Goal: Transaction & Acquisition: Purchase product/service

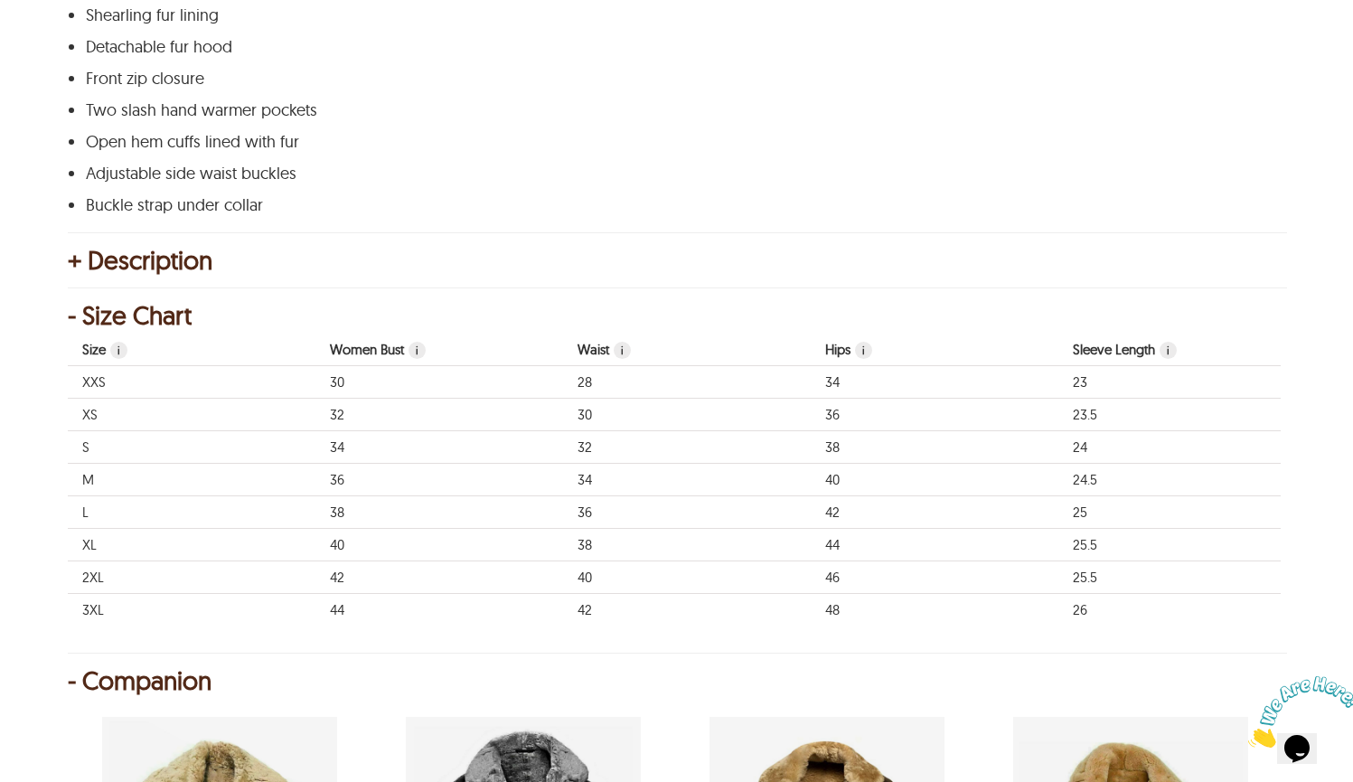
scroll to position [962, 0]
click at [94, 265] on div "+ Description" at bounding box center [676, 259] width 1217 height 18
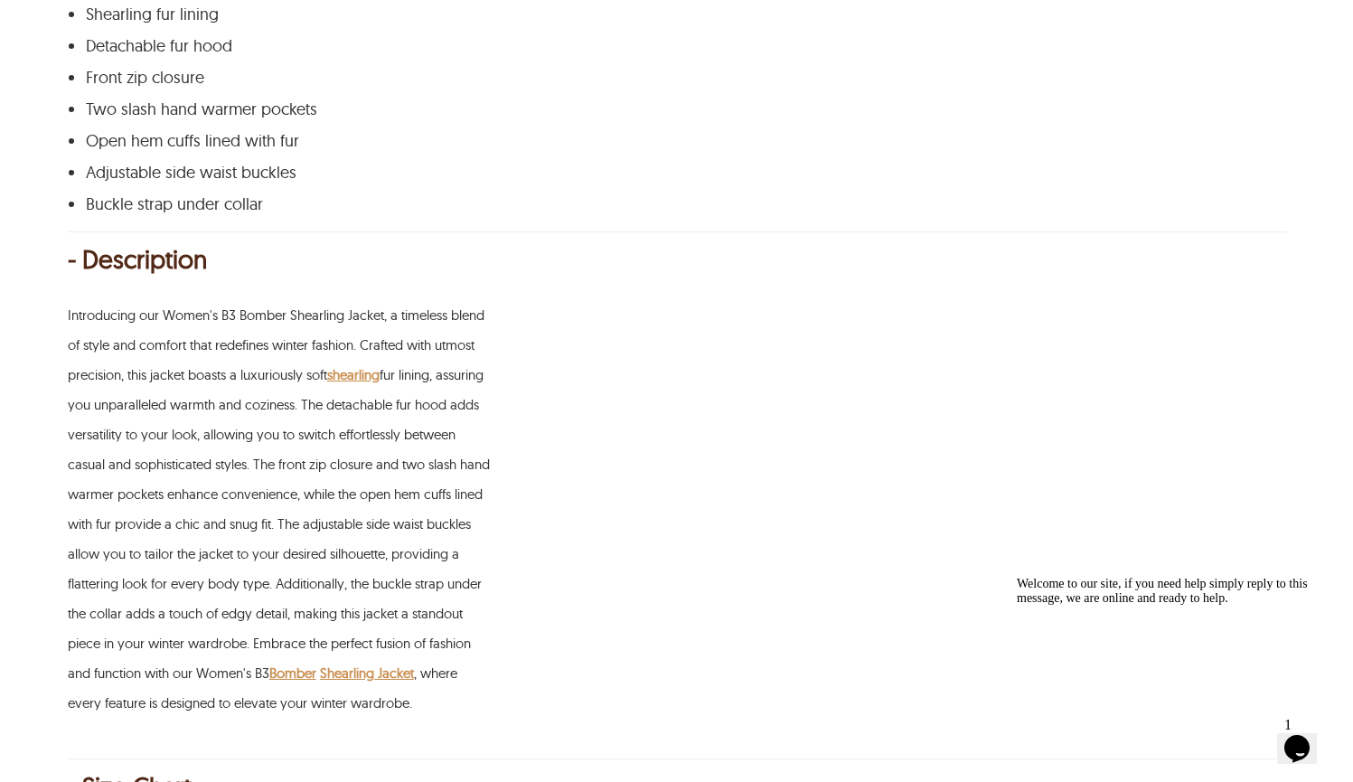
click at [94, 265] on div "- Description" at bounding box center [676, 259] width 1217 height 18
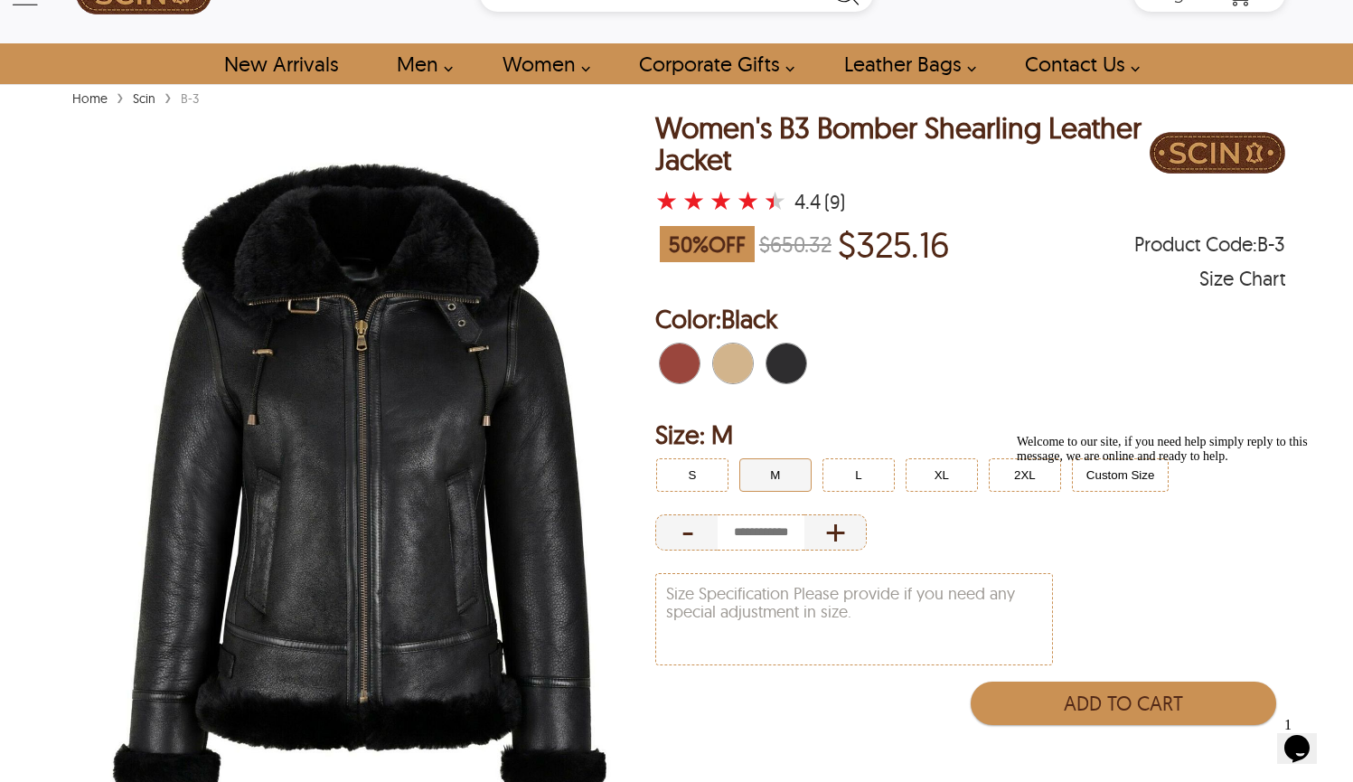
scroll to position [67, 0]
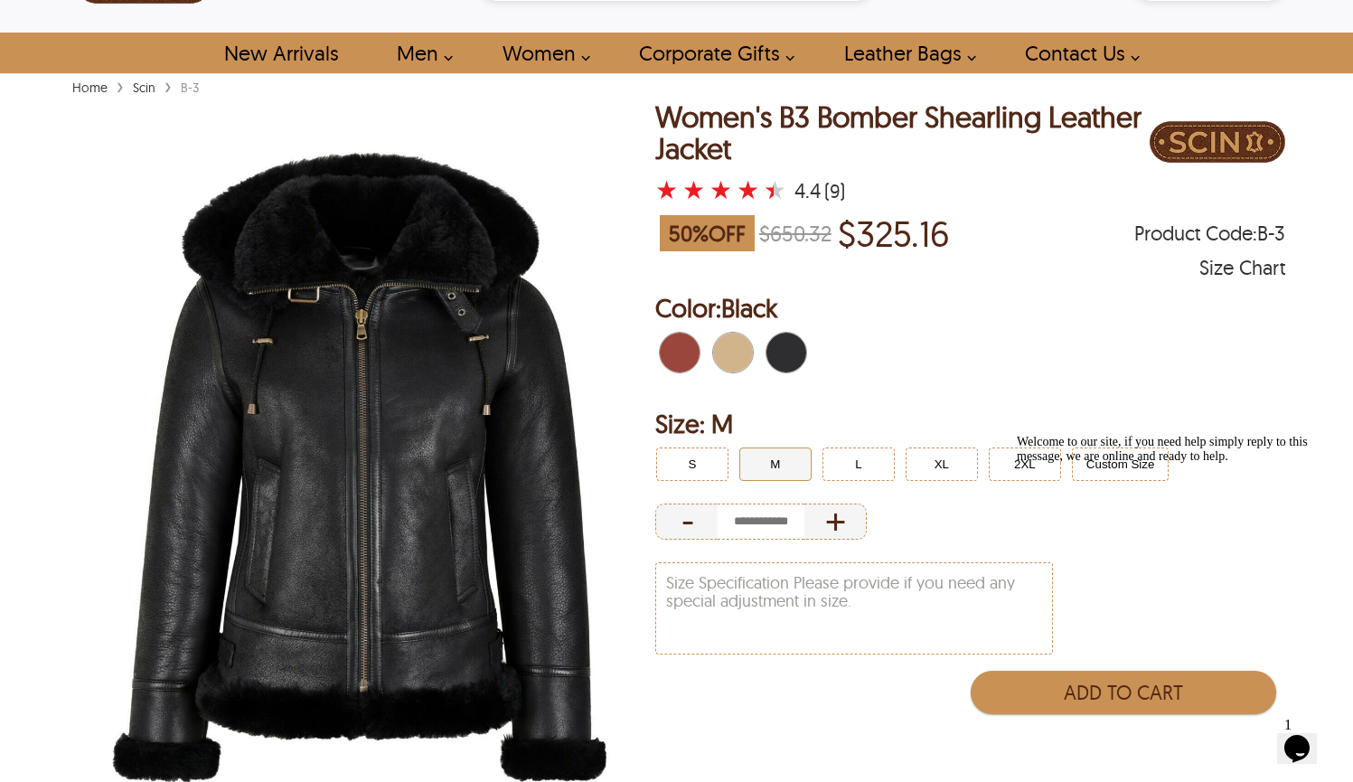
click at [796, 356] on span "Black" at bounding box center [792, 353] width 12 height 40
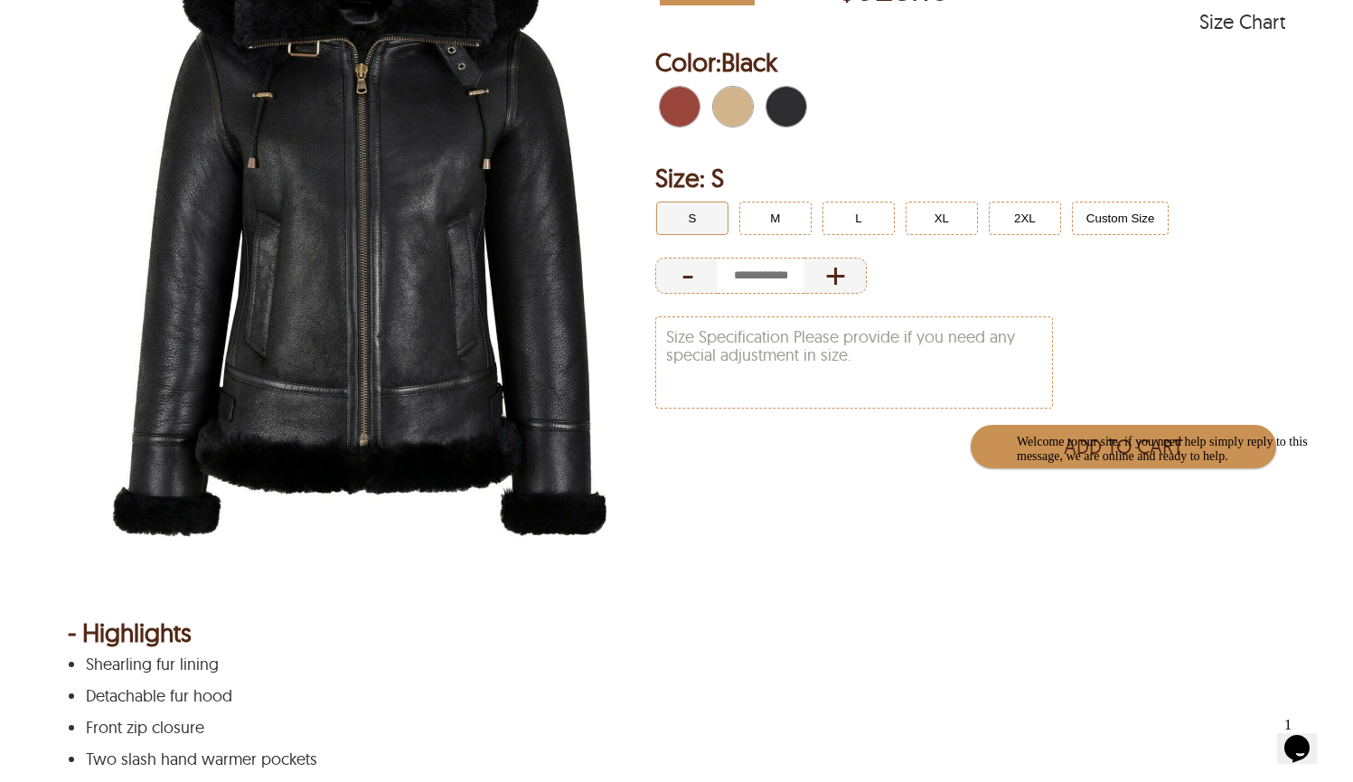
scroll to position [317, 0]
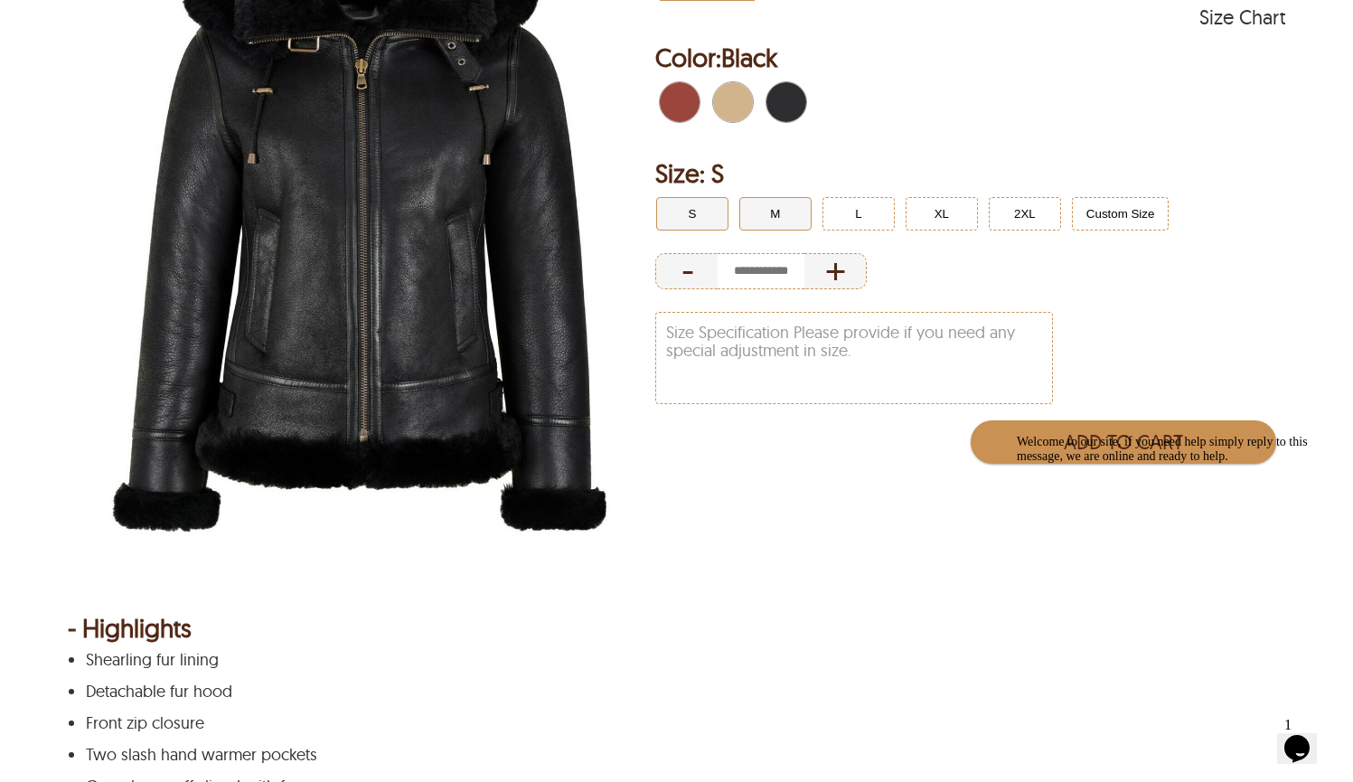
click at [774, 213] on button "M" at bounding box center [775, 213] width 72 height 33
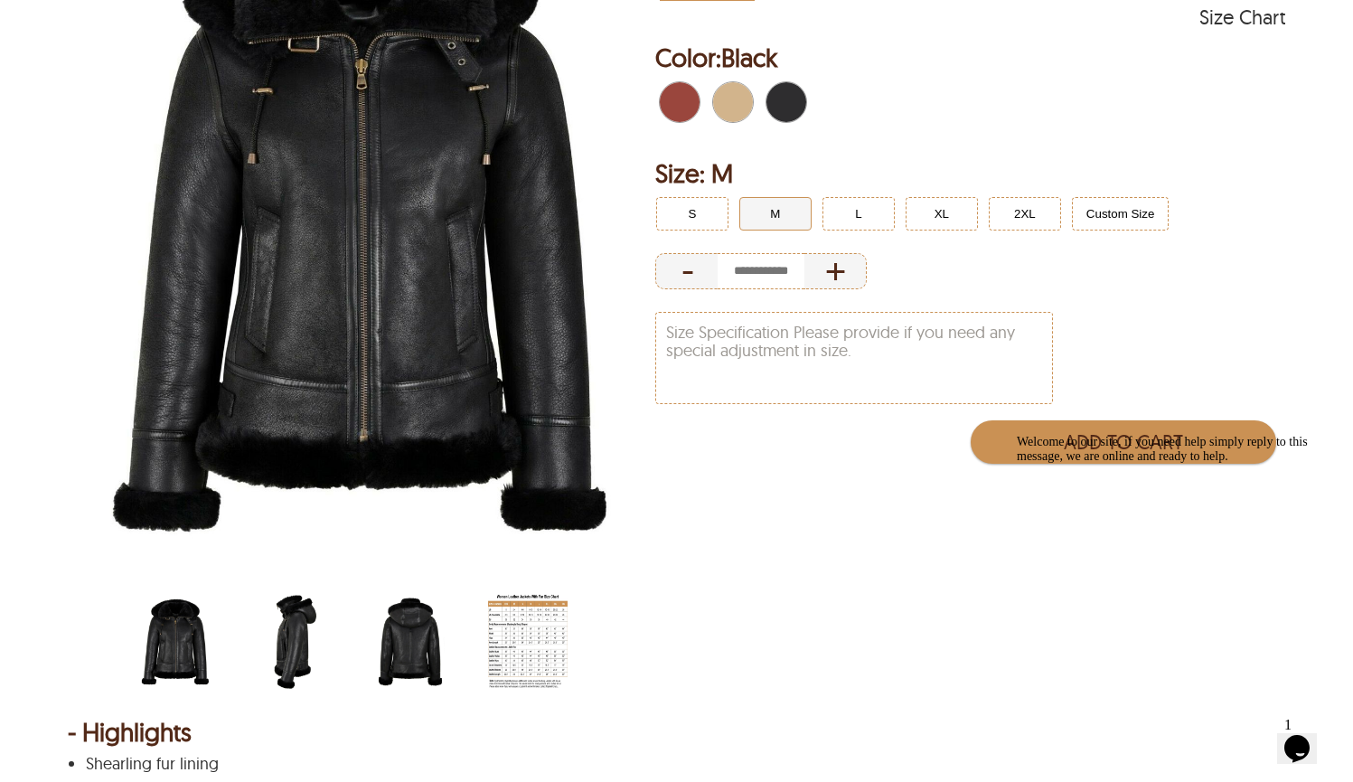
click at [307, 641] on img "scin-13083w-black-side.jpg" at bounding box center [293, 641] width 80 height 99
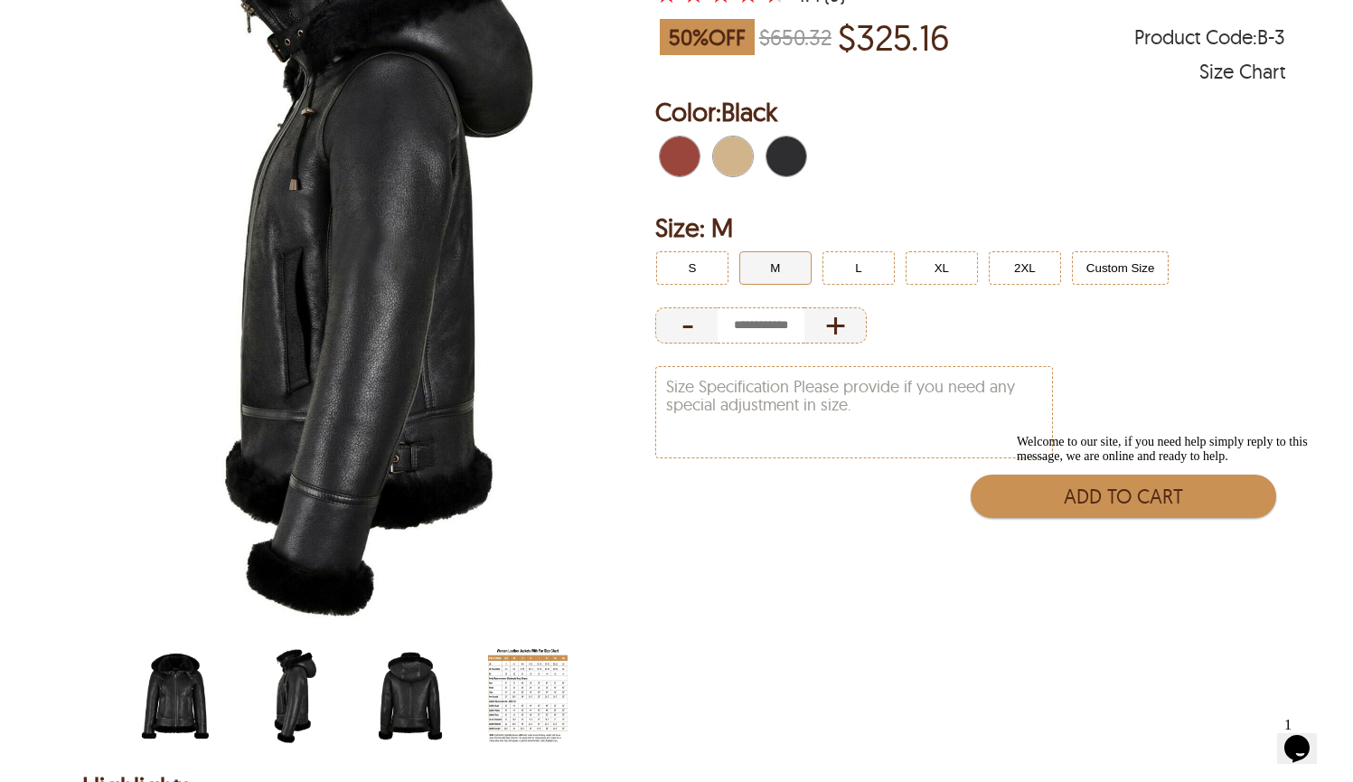
scroll to position [276, 0]
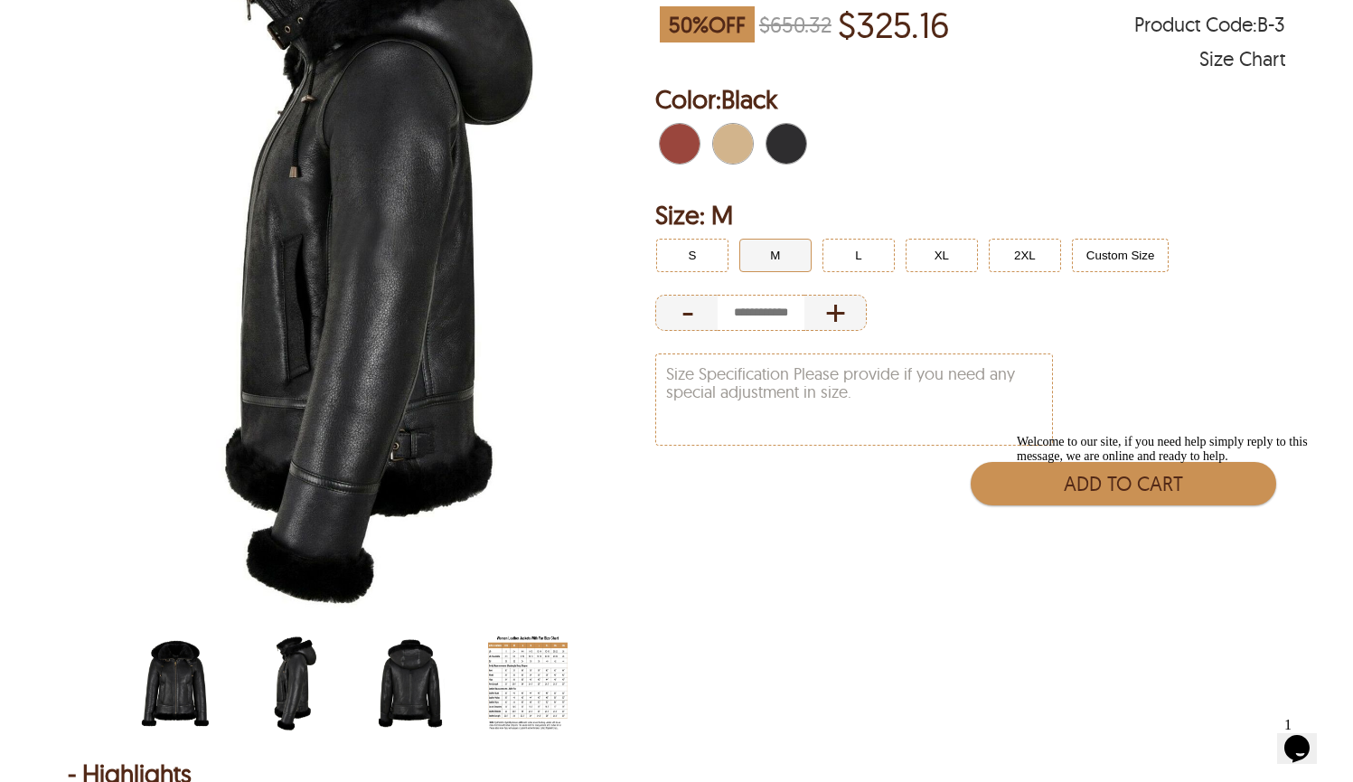
click at [400, 686] on img "scin-13083w-black-back.jpg" at bounding box center [411, 682] width 80 height 99
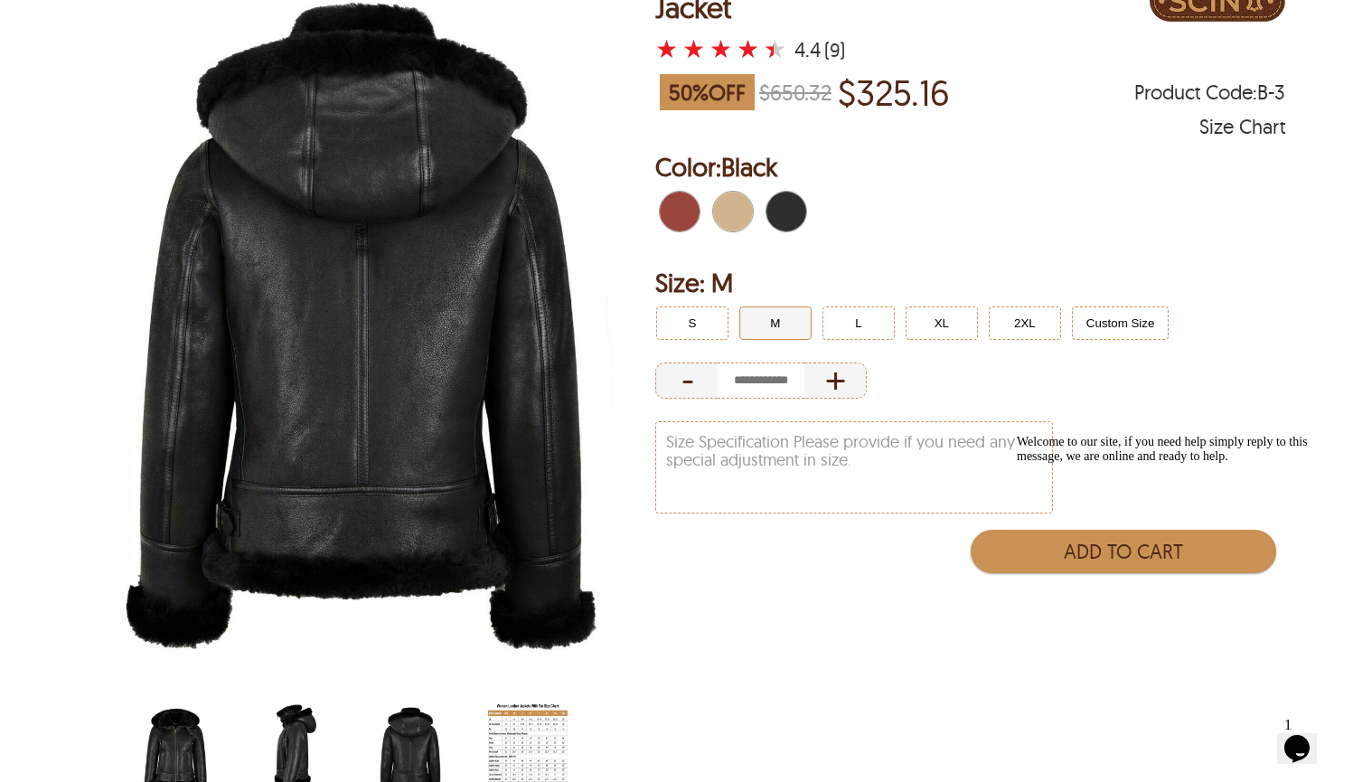
scroll to position [208, 0]
click at [298, 749] on img "scin-13083w-black-side.jpg" at bounding box center [293, 750] width 80 height 99
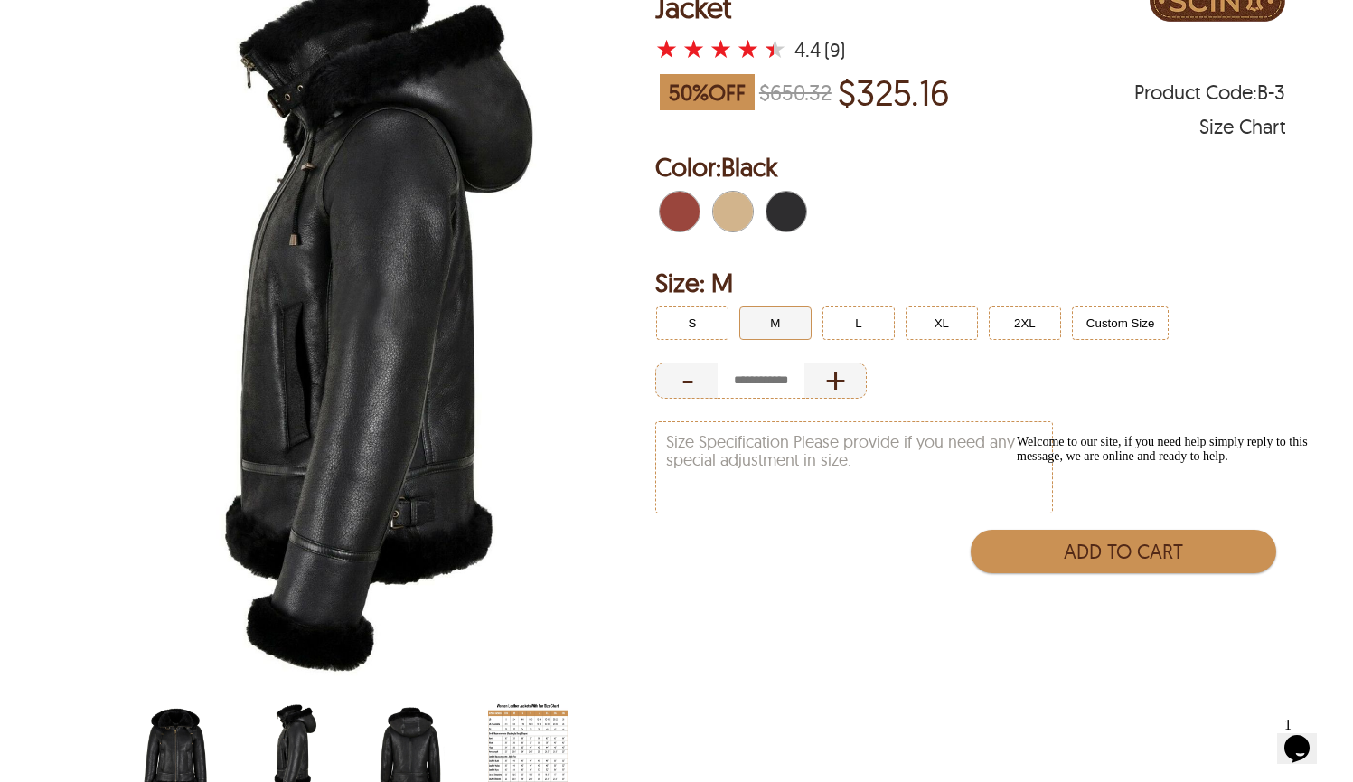
scroll to position [206, 0]
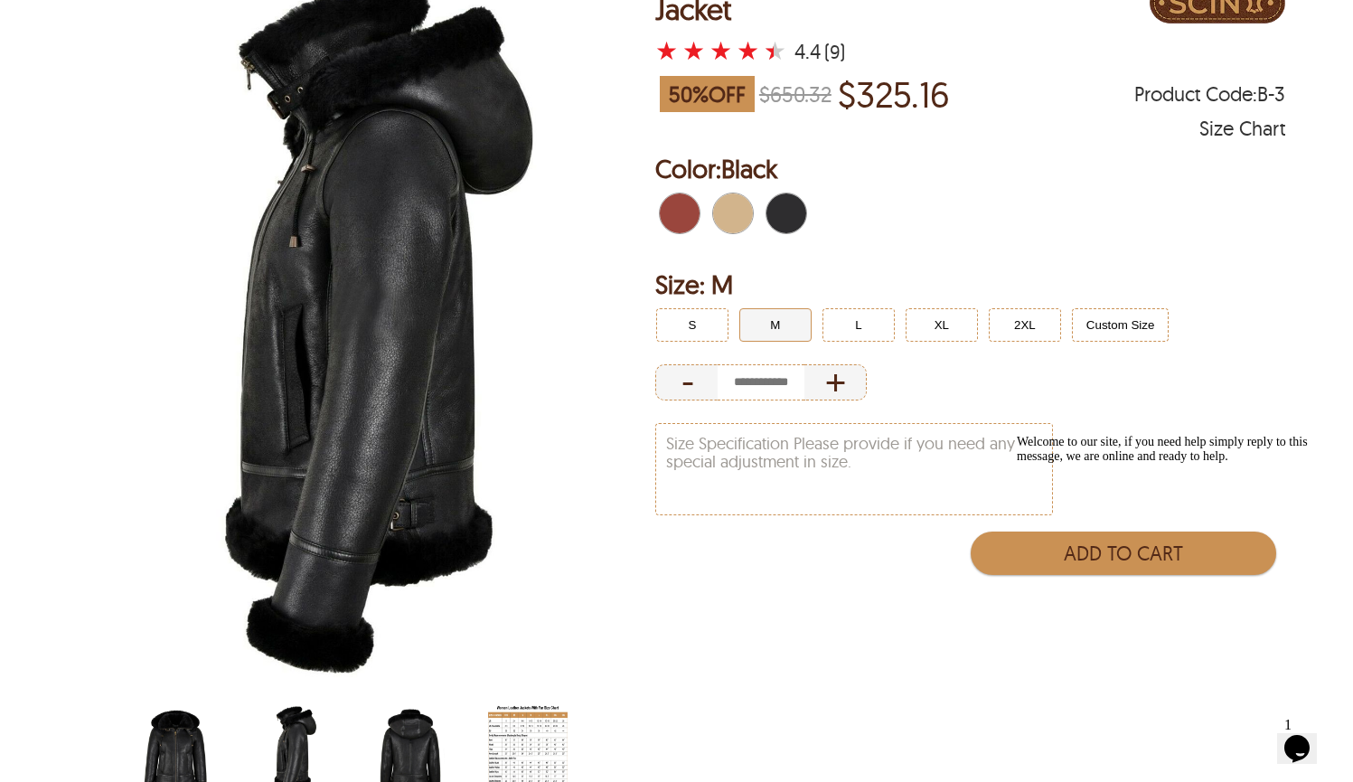
click at [180, 749] on img "scin-13083w-black.jpg" at bounding box center [176, 752] width 80 height 99
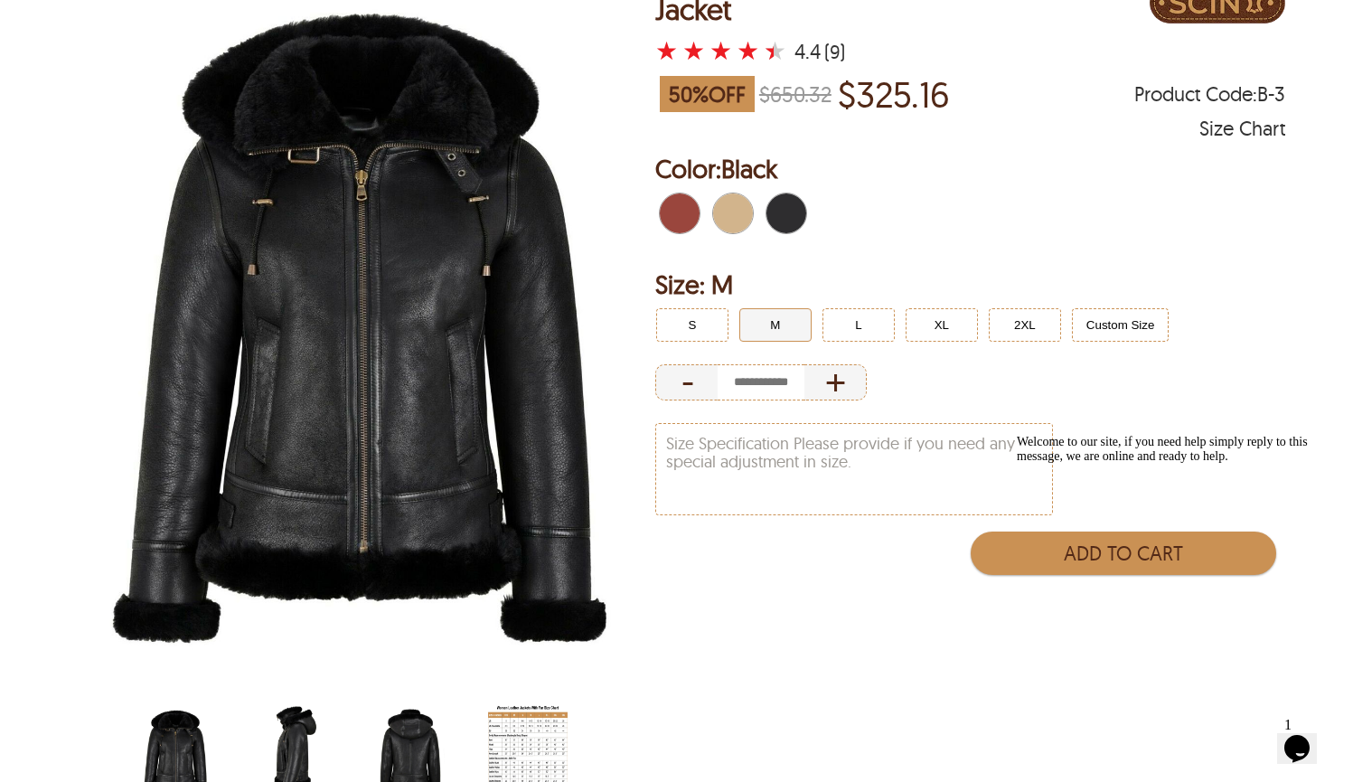
click at [292, 744] on img "scin-13083w-black-side.jpg" at bounding box center [293, 752] width 80 height 99
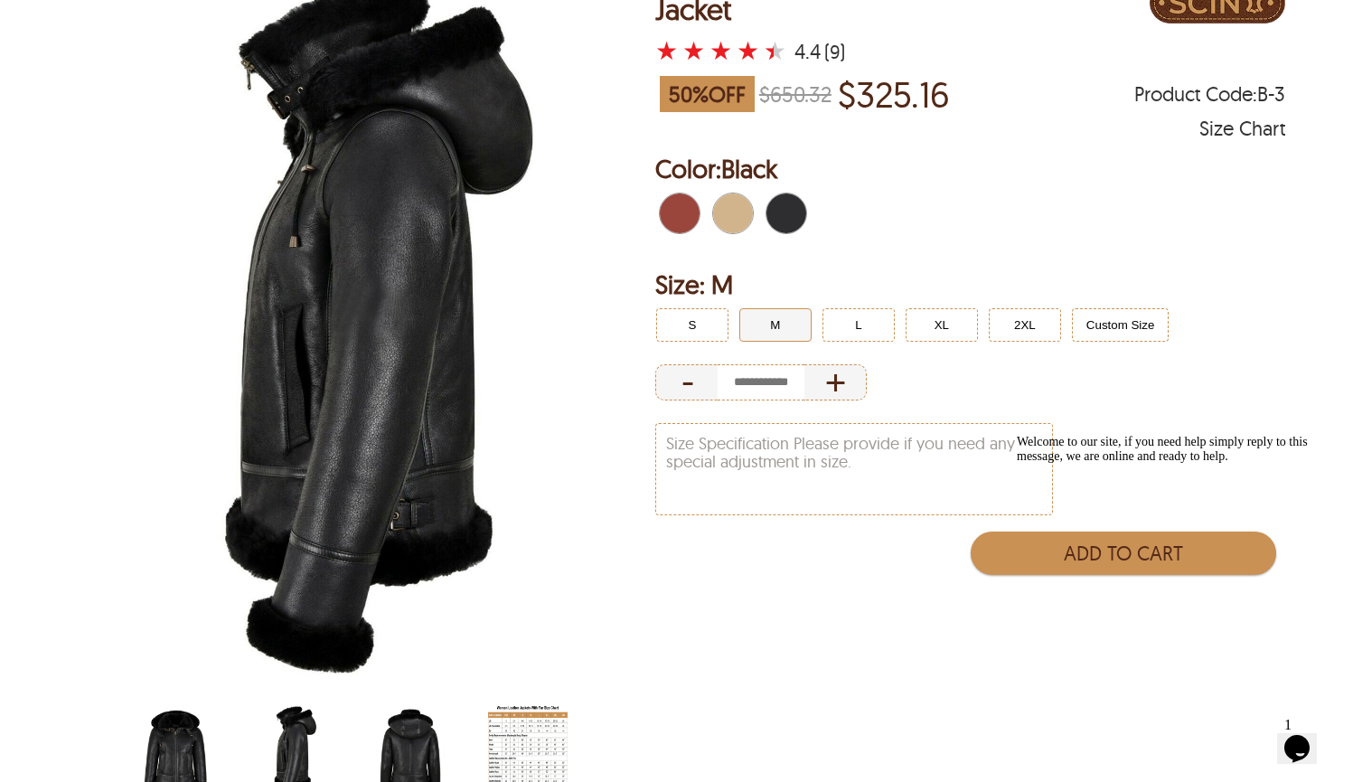
click at [420, 752] on img "scin-13083w-black-back.jpg" at bounding box center [411, 752] width 80 height 99
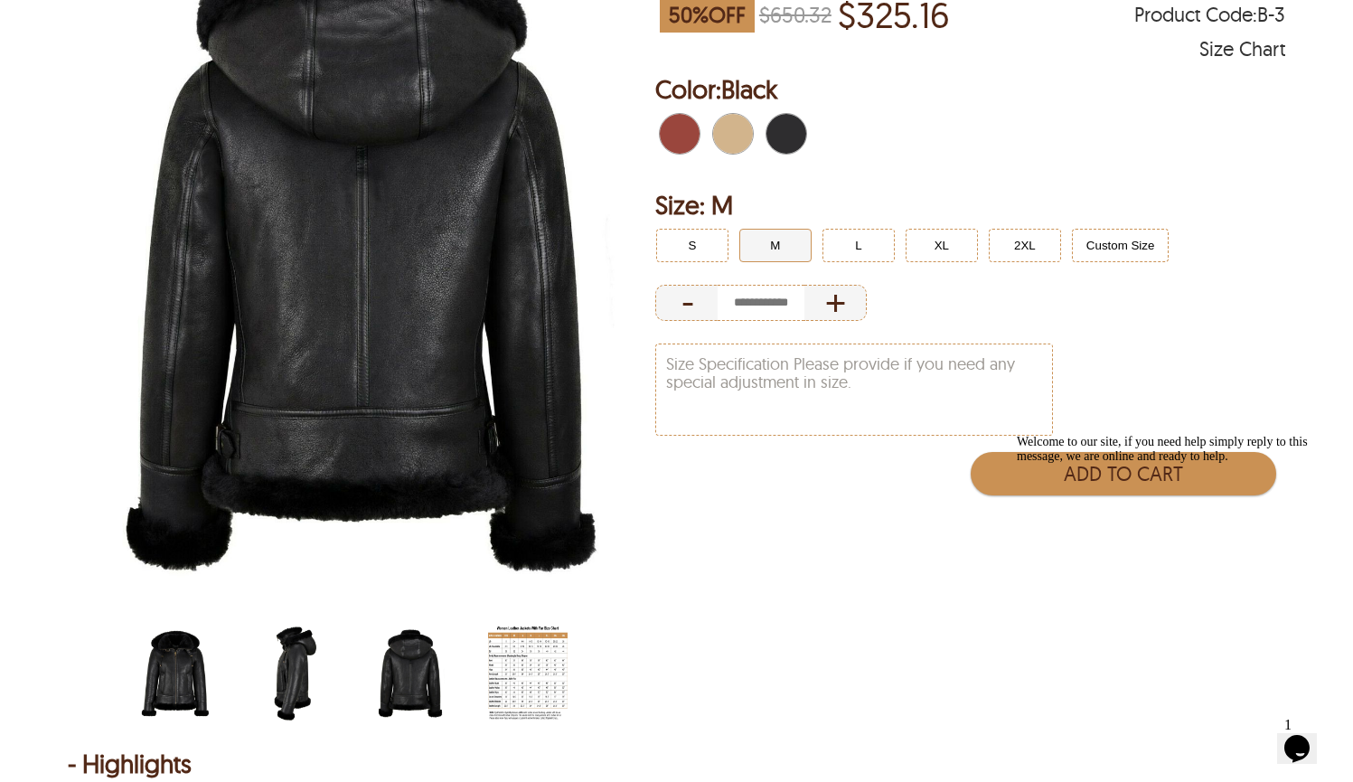
scroll to position [287, 0]
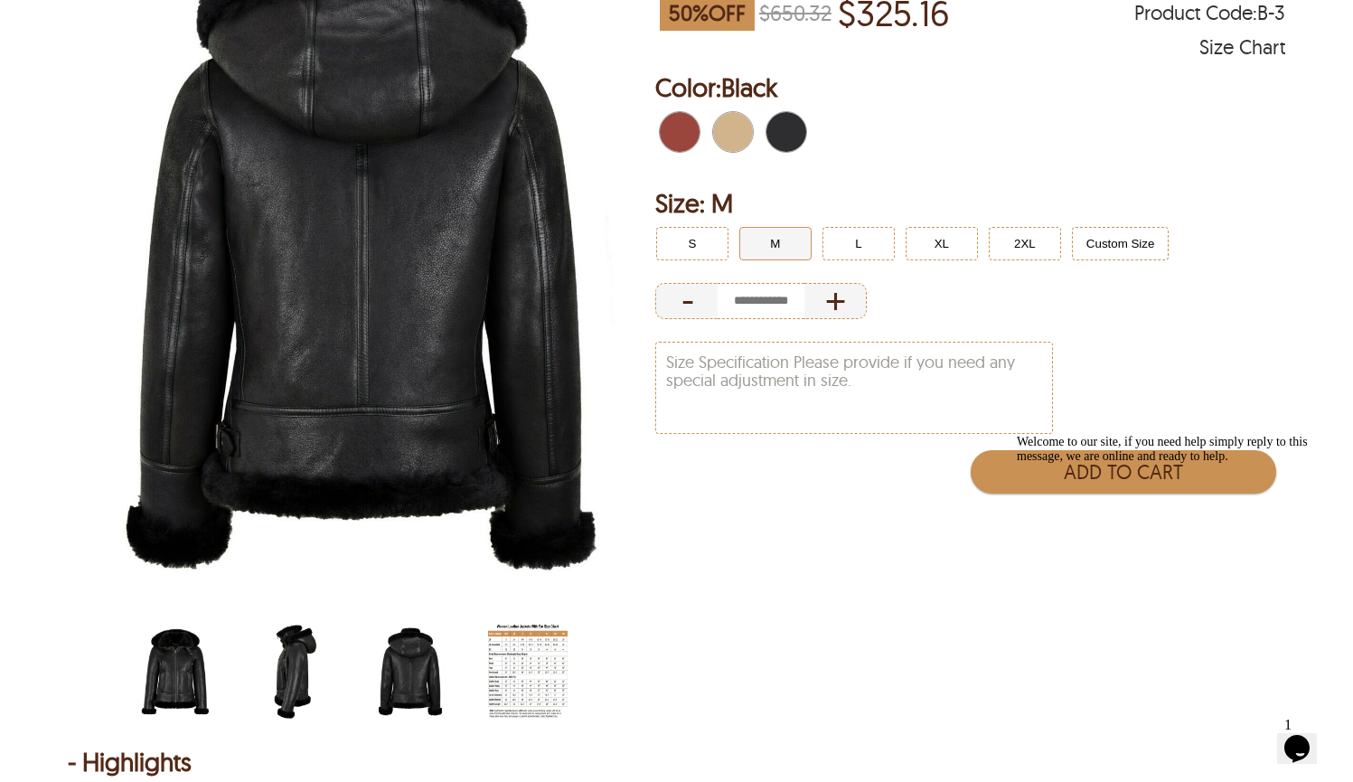
click at [296, 664] on img "scin-13083w-black-side.jpg" at bounding box center [293, 671] width 80 height 99
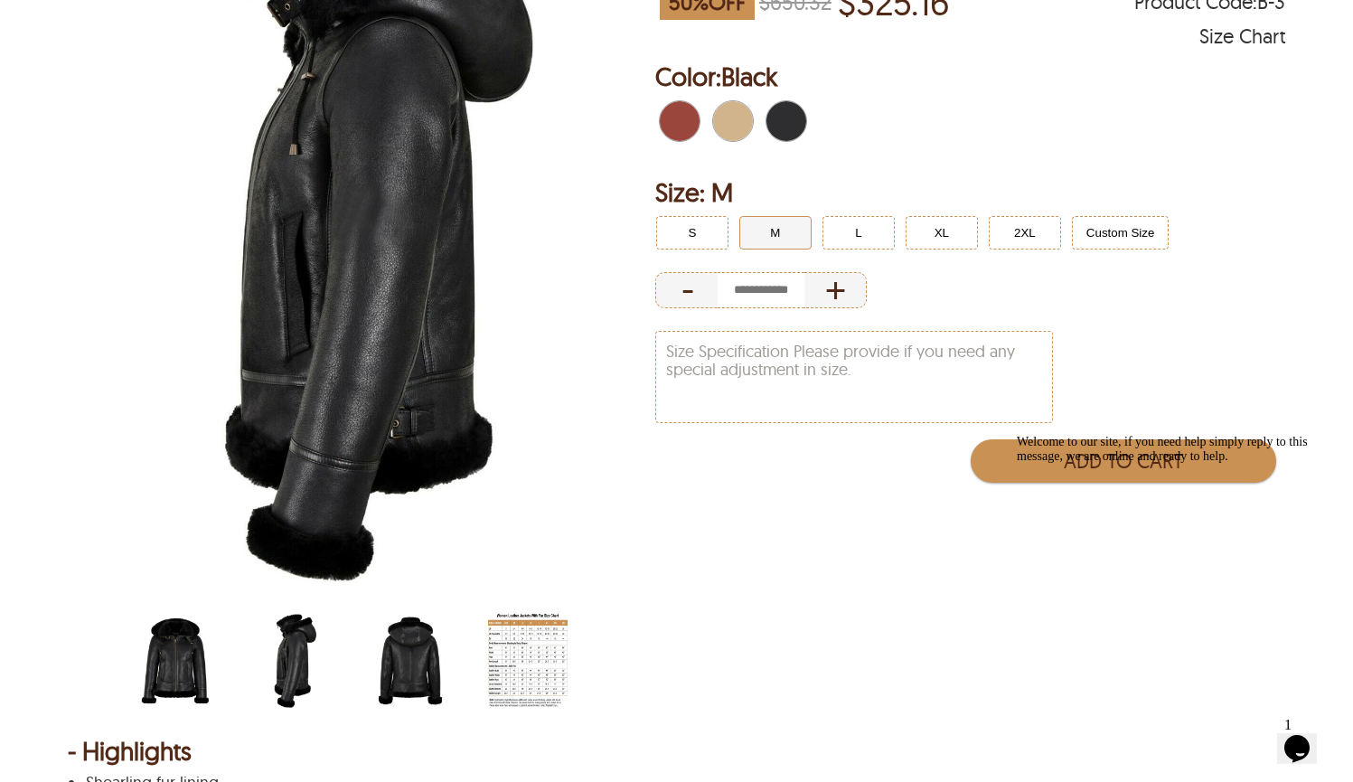
scroll to position [299, 0]
click at [521, 654] on img "women-jacket-size-chart-with-fur.jpg" at bounding box center [528, 659] width 80 height 99
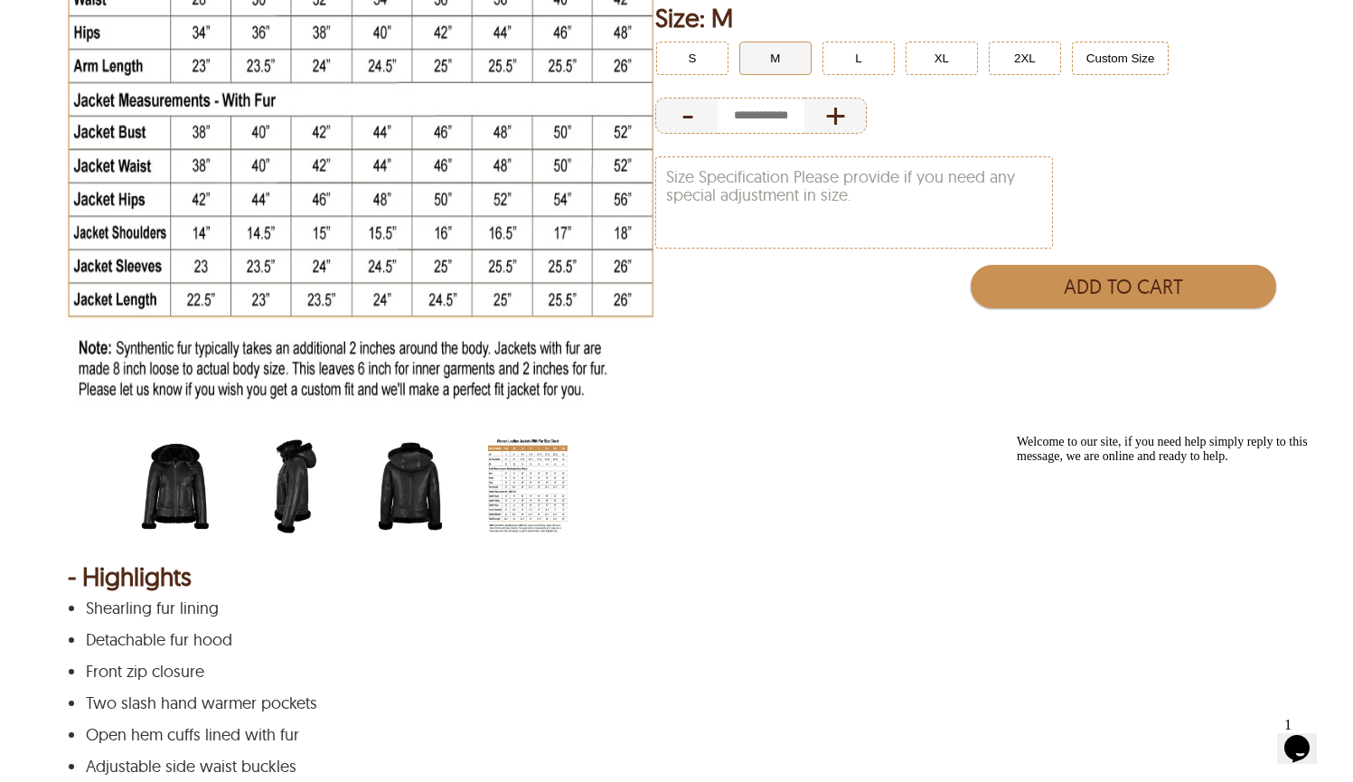
scroll to position [663, 0]
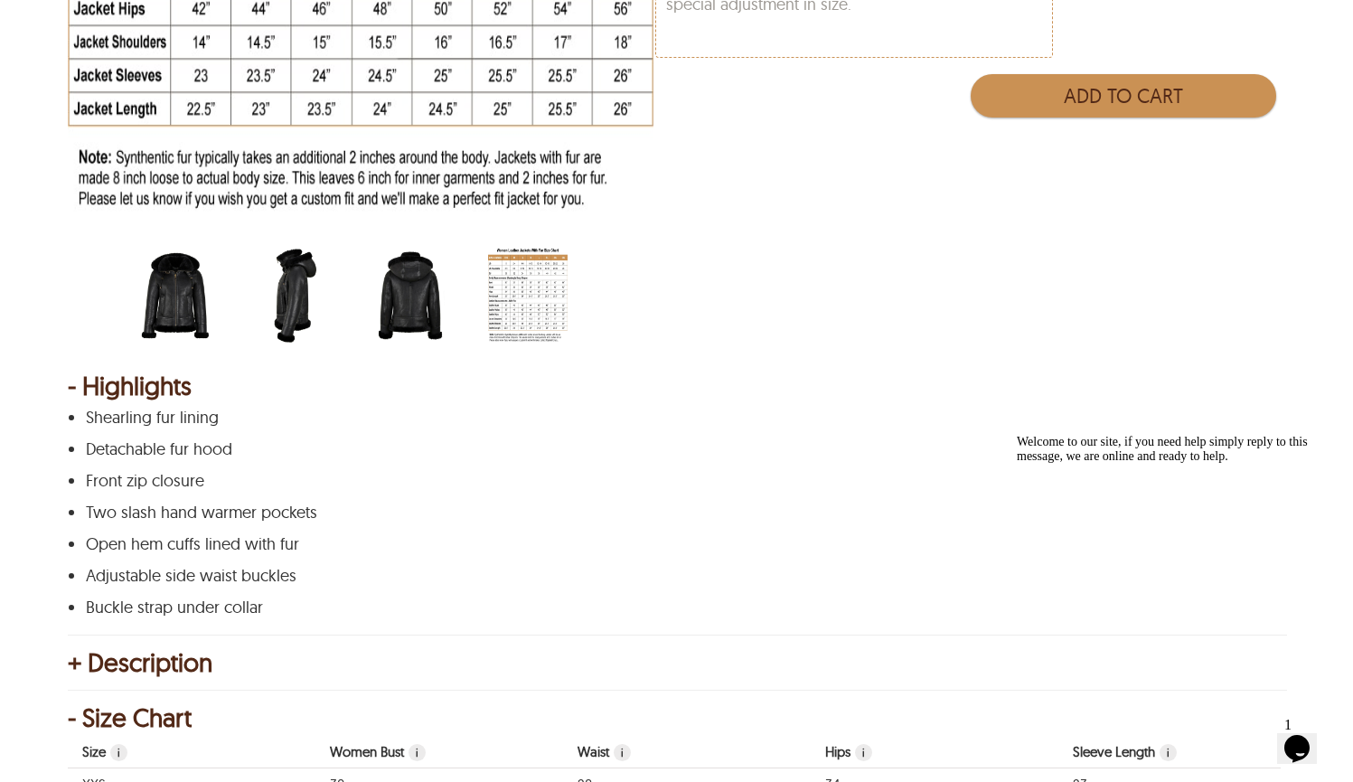
click at [296, 325] on img "scin-13083w-black-side.jpg" at bounding box center [293, 295] width 80 height 99
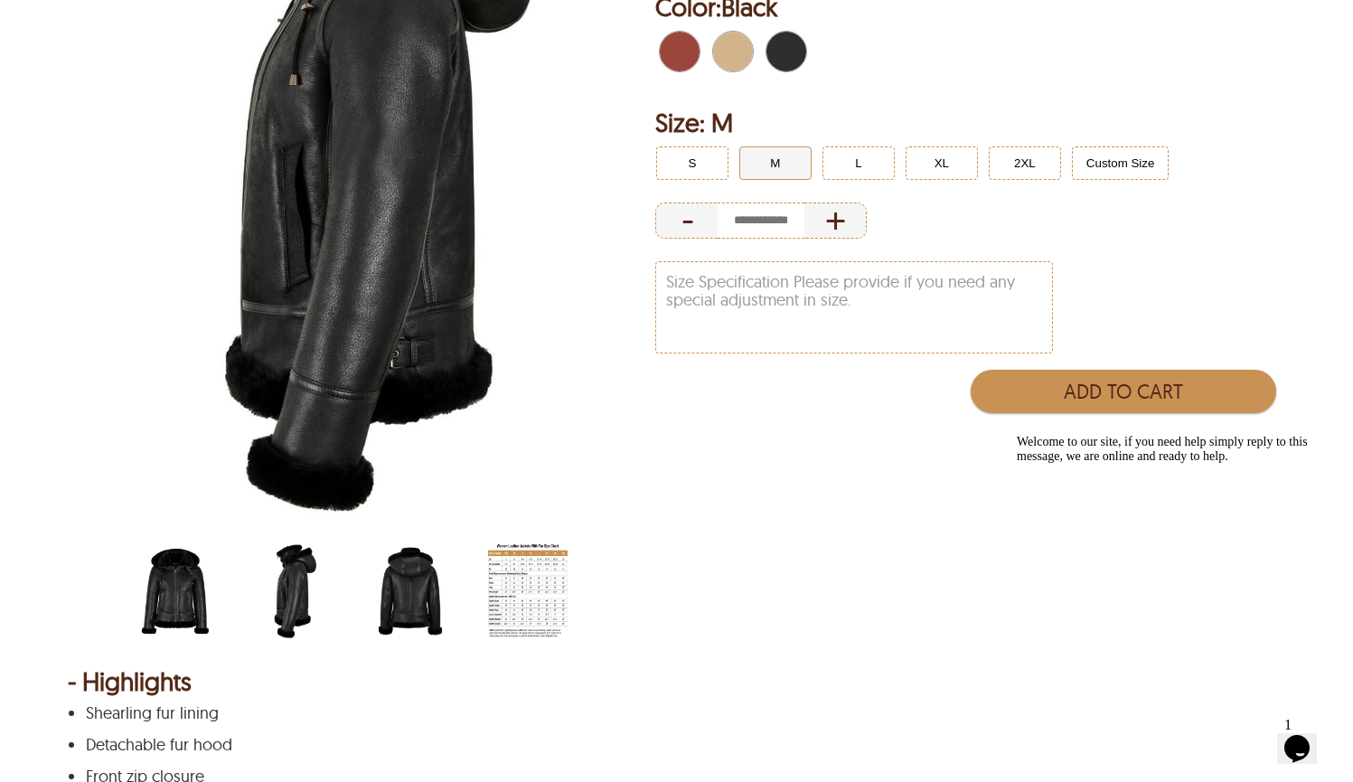
scroll to position [370, 0]
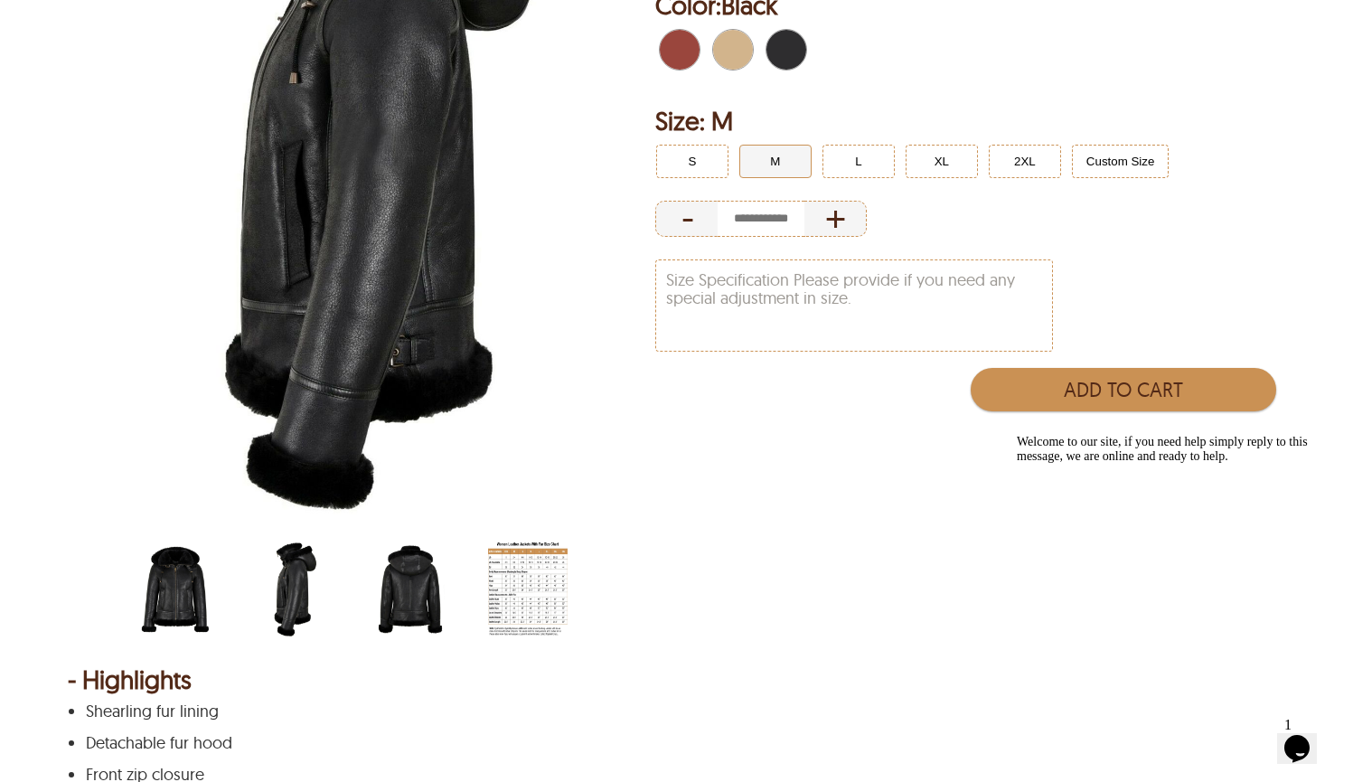
click at [193, 582] on img "scin-13083w-black.jpg" at bounding box center [176, 589] width 80 height 99
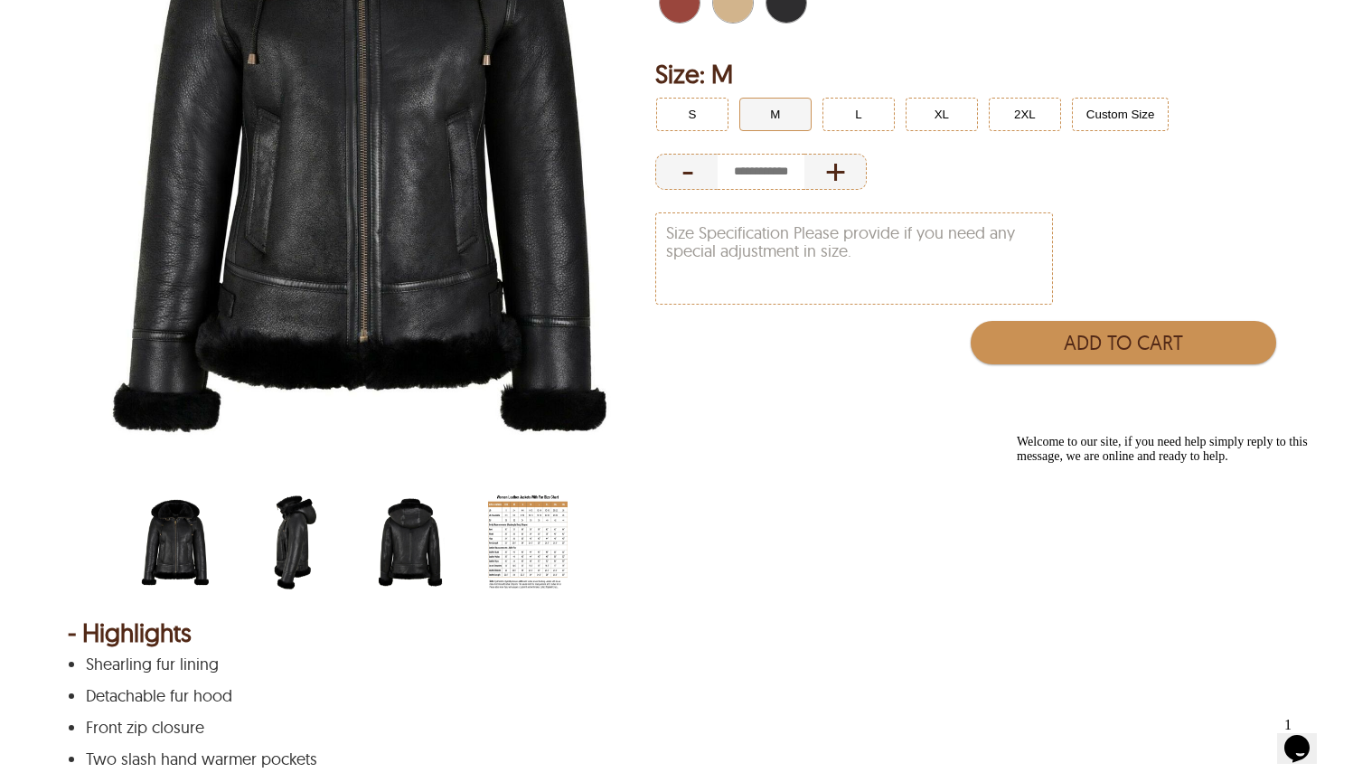
scroll to position [455, 0]
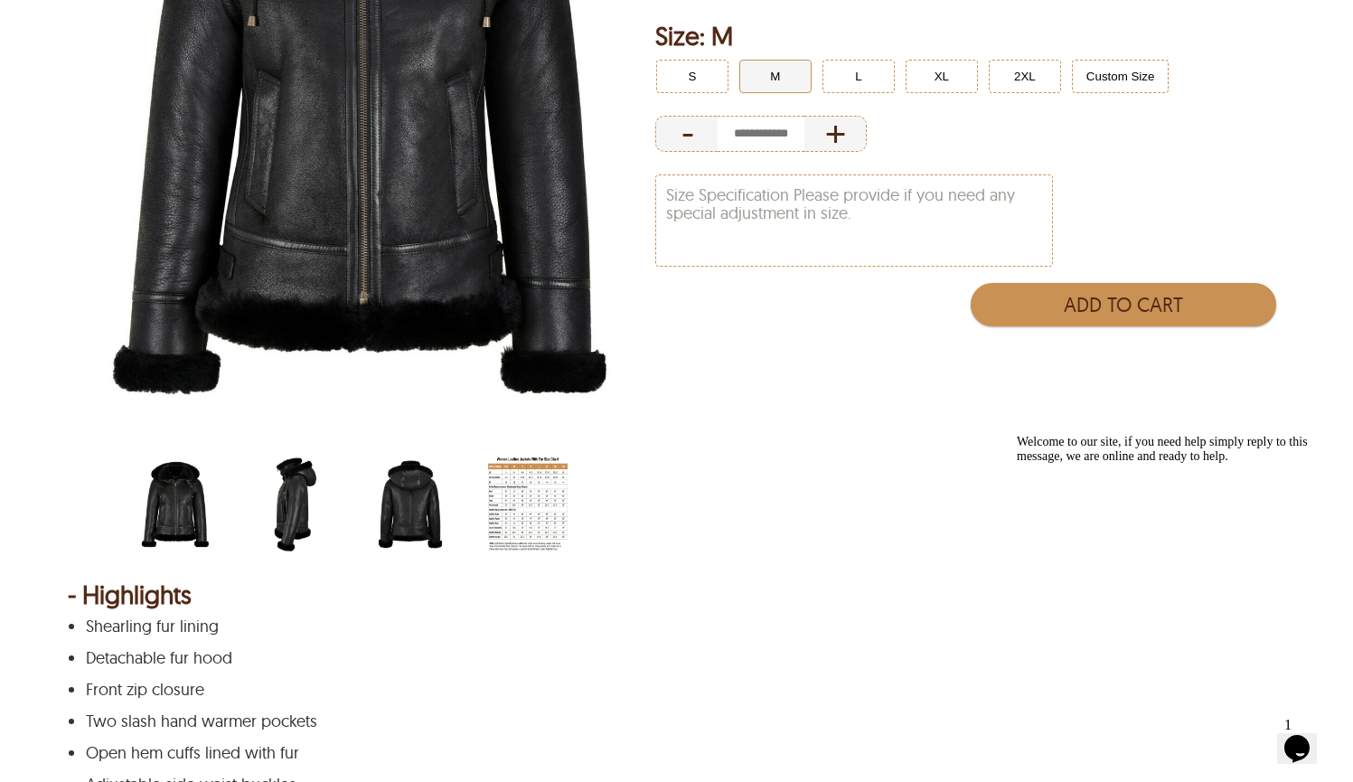
click at [551, 489] on img "women-jacket-size-chart-with-fur.jpg" at bounding box center [528, 504] width 80 height 99
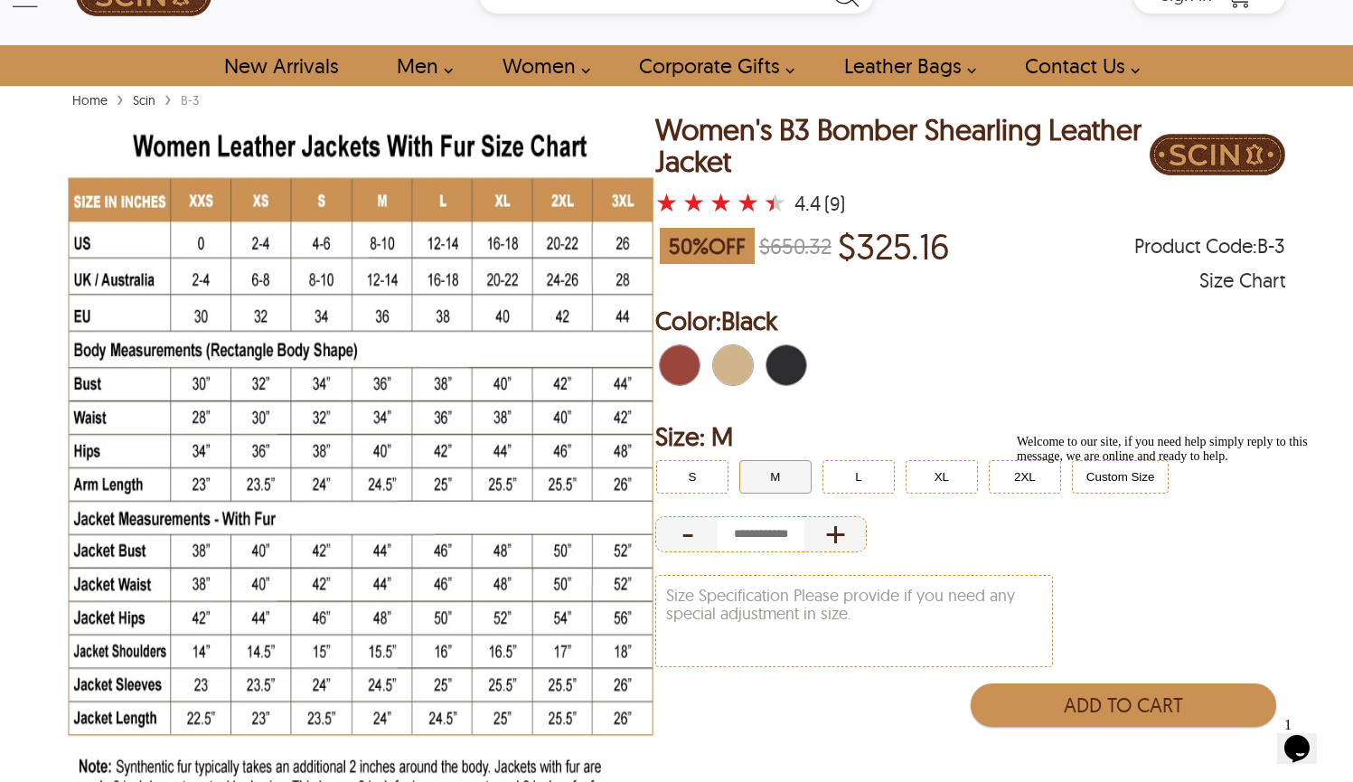
scroll to position [51, 0]
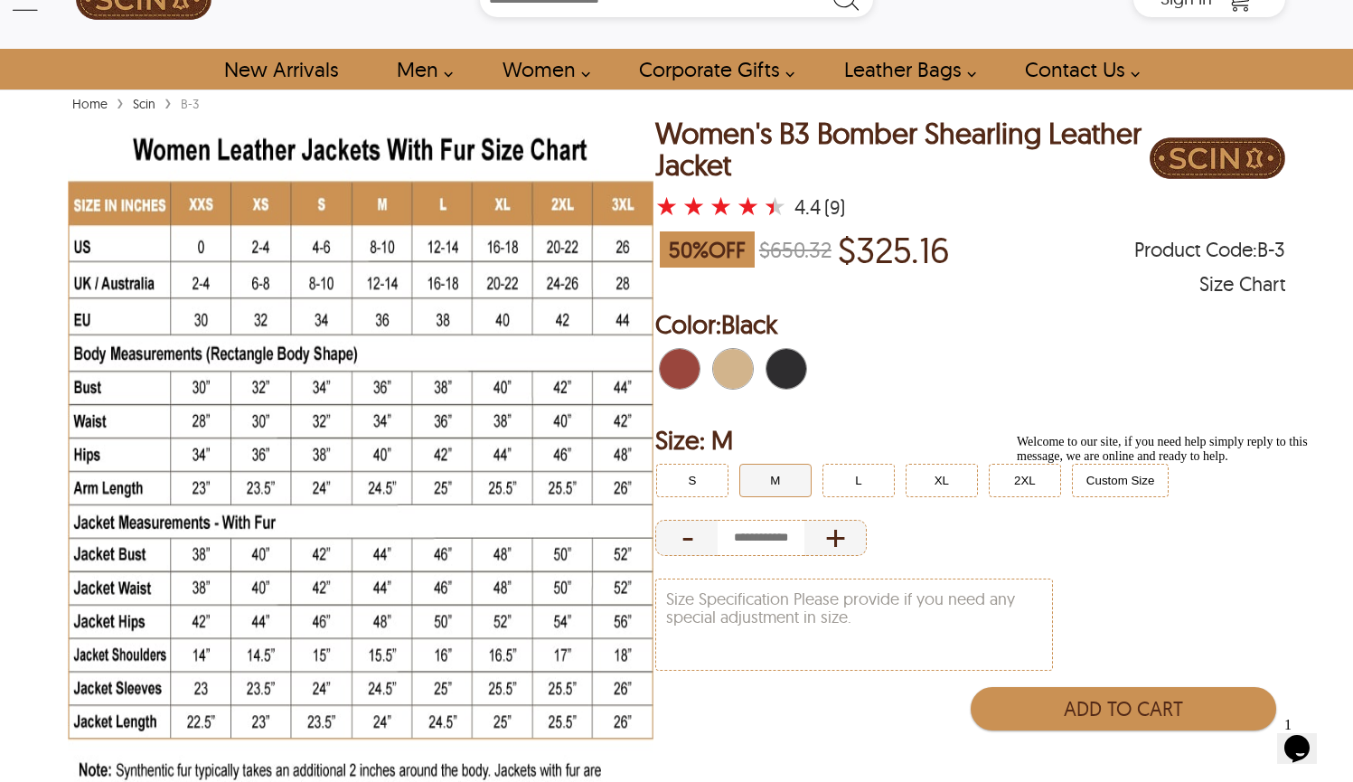
click at [792, 373] on span "Black" at bounding box center [792, 369] width 12 height 40
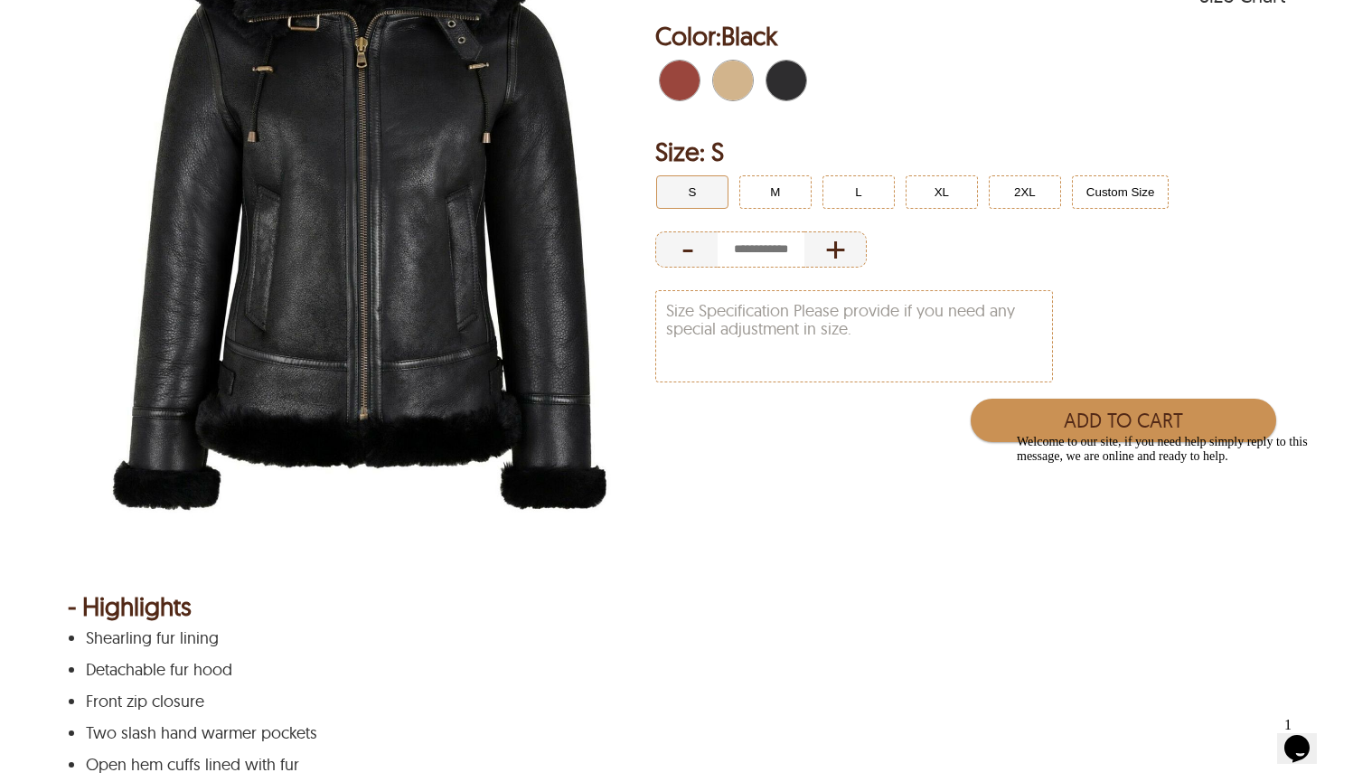
scroll to position [244, 0]
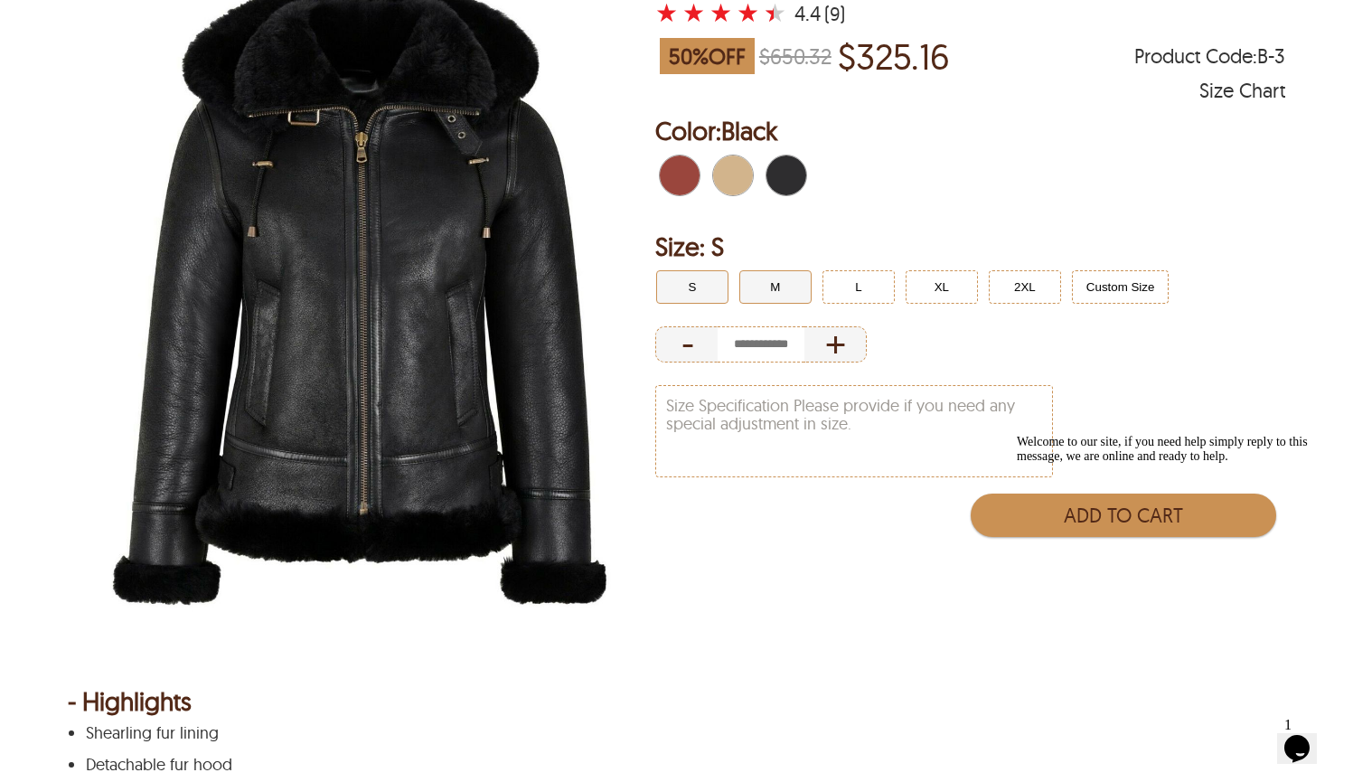
click at [779, 284] on button "M" at bounding box center [775, 286] width 72 height 33
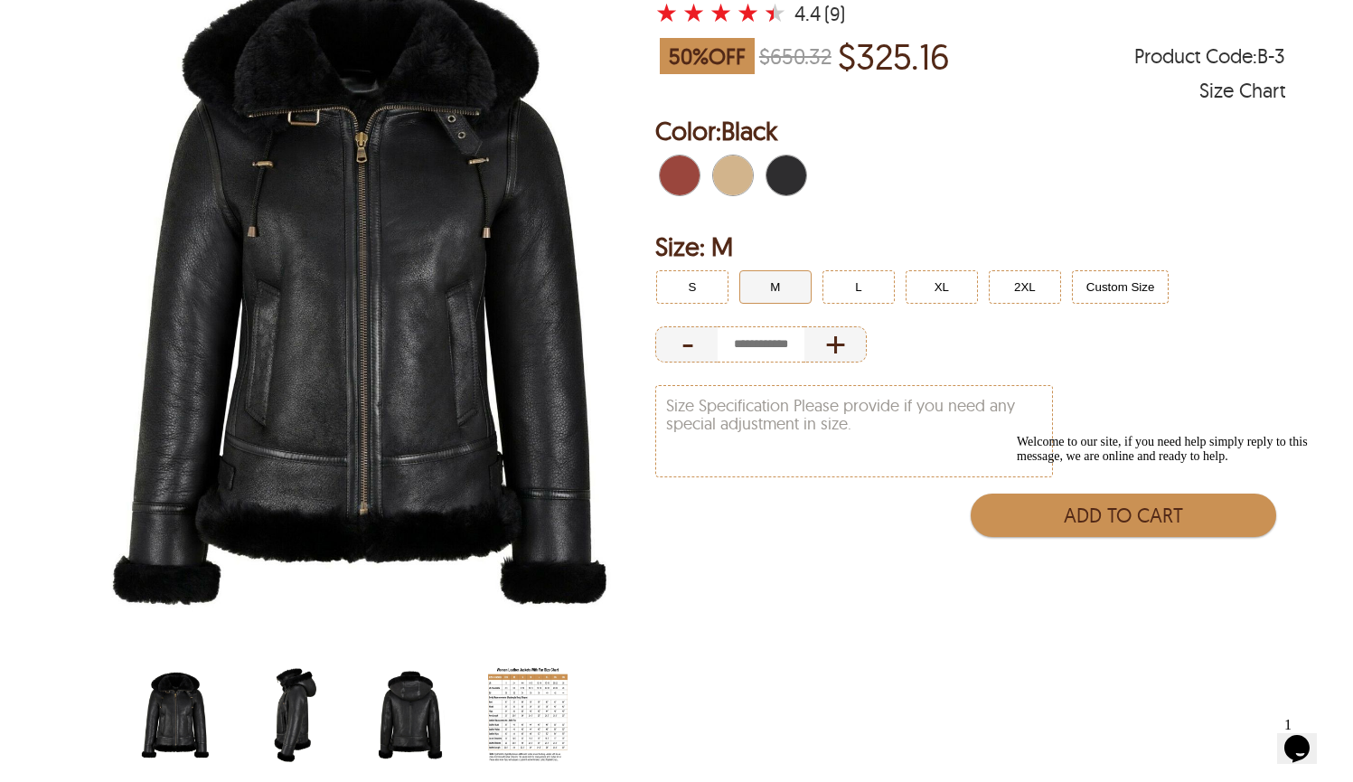
click at [300, 711] on img "scin-13083w-black-side.jpg" at bounding box center [293, 714] width 80 height 99
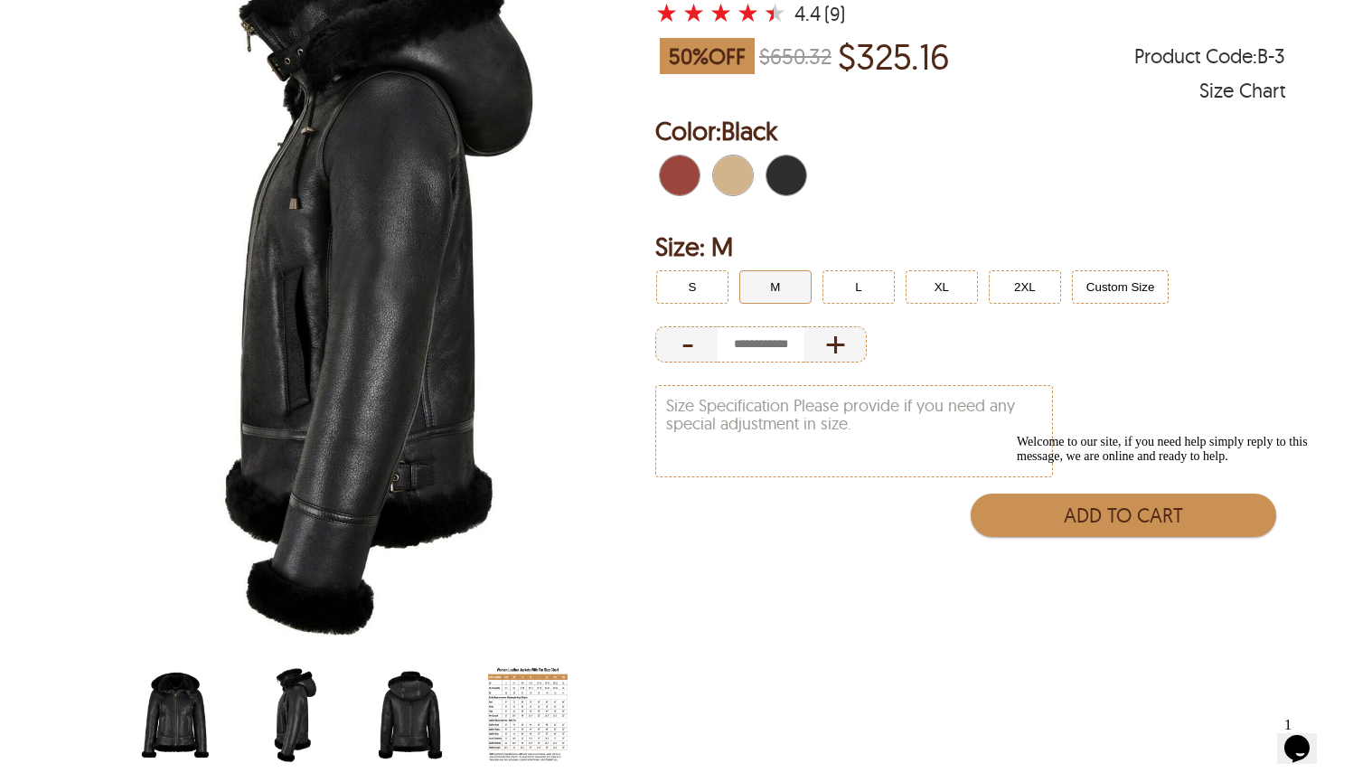
click at [403, 720] on img "scin-13083w-black-back.jpg" at bounding box center [411, 714] width 80 height 99
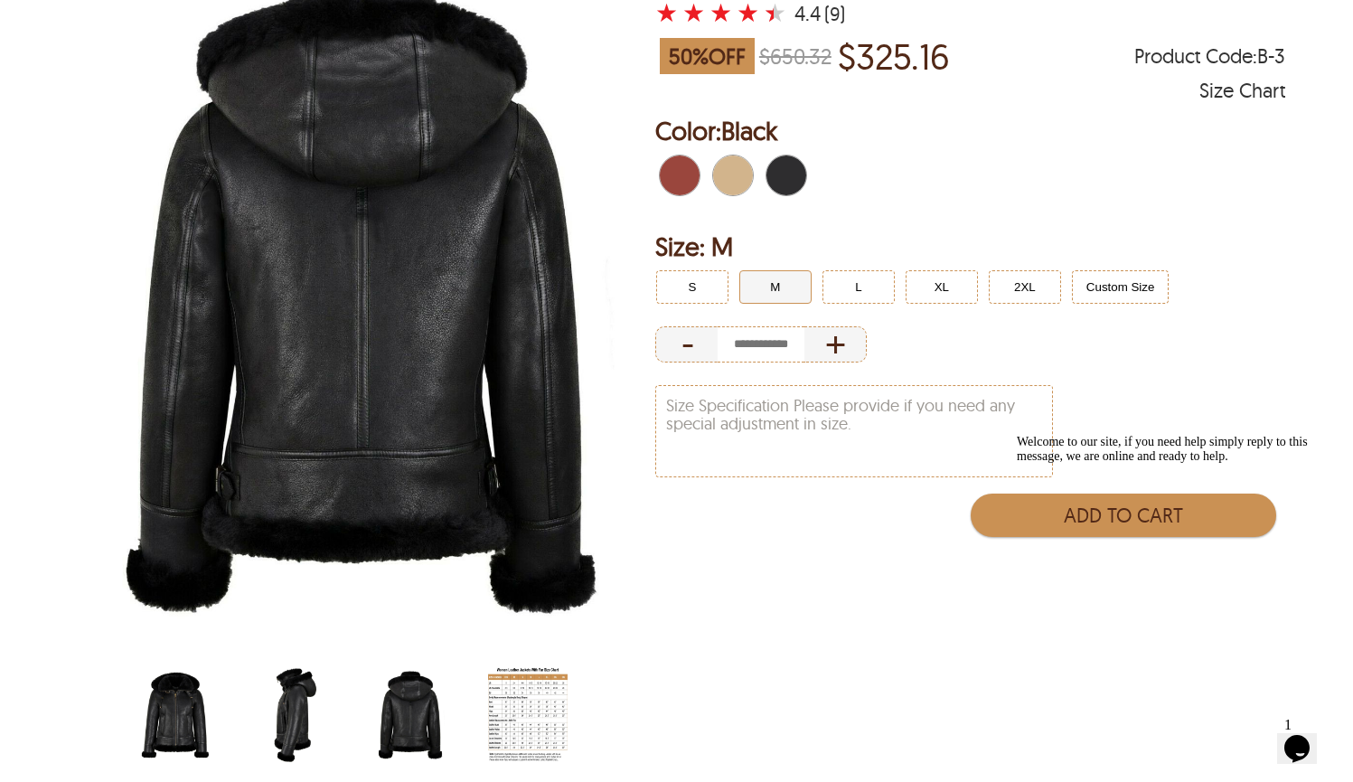
click at [287, 727] on img "scin-13083w-black-side.jpg" at bounding box center [293, 714] width 80 height 99
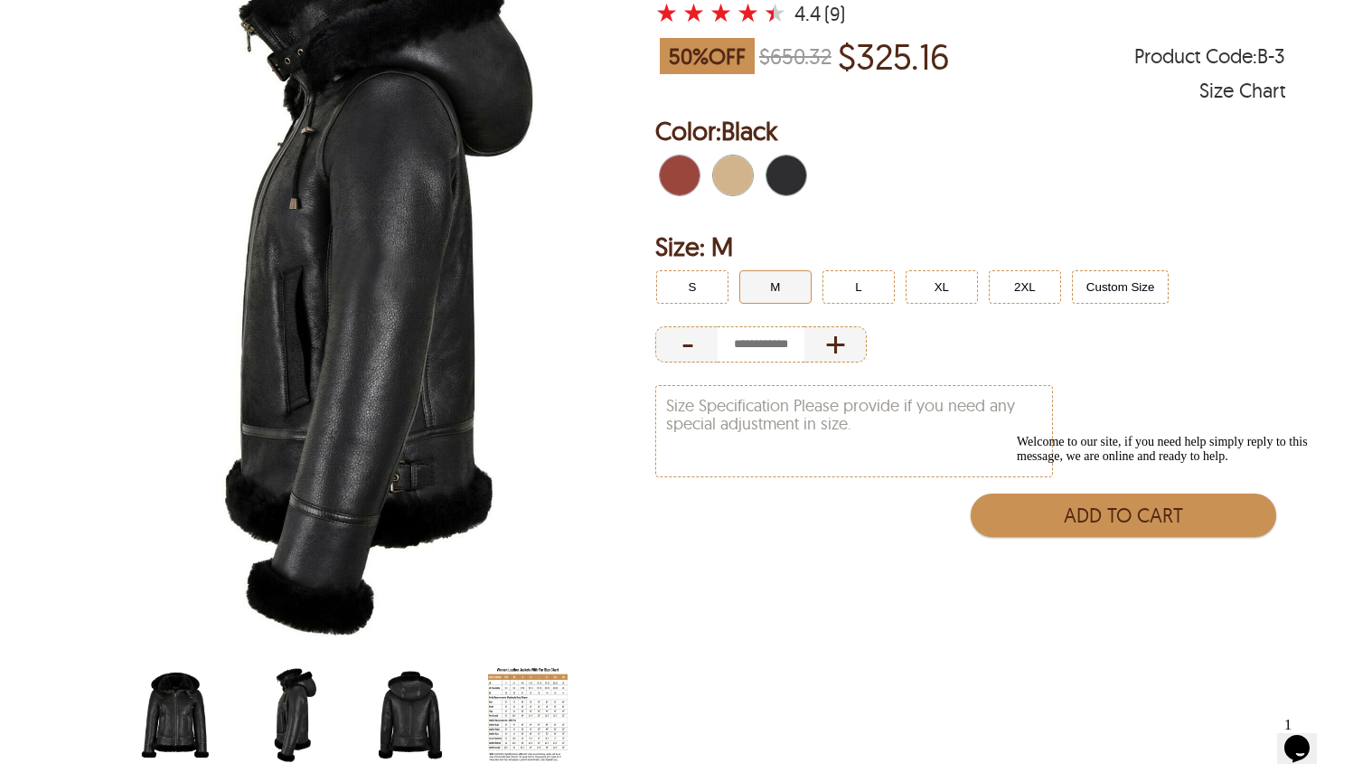
click at [174, 727] on img "scin-13083w-black.jpg" at bounding box center [176, 714] width 80 height 99
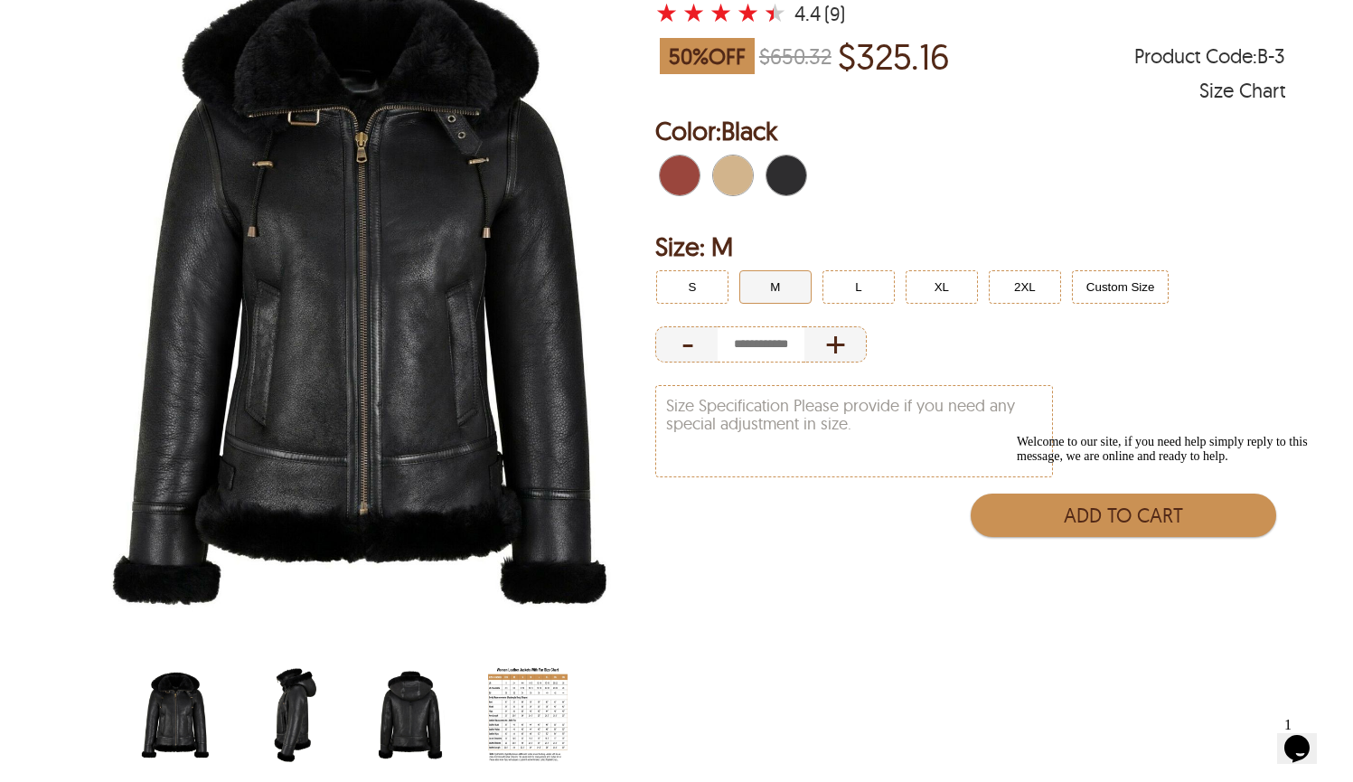
click at [276, 732] on img "scin-13083w-black-side.jpg" at bounding box center [293, 714] width 80 height 99
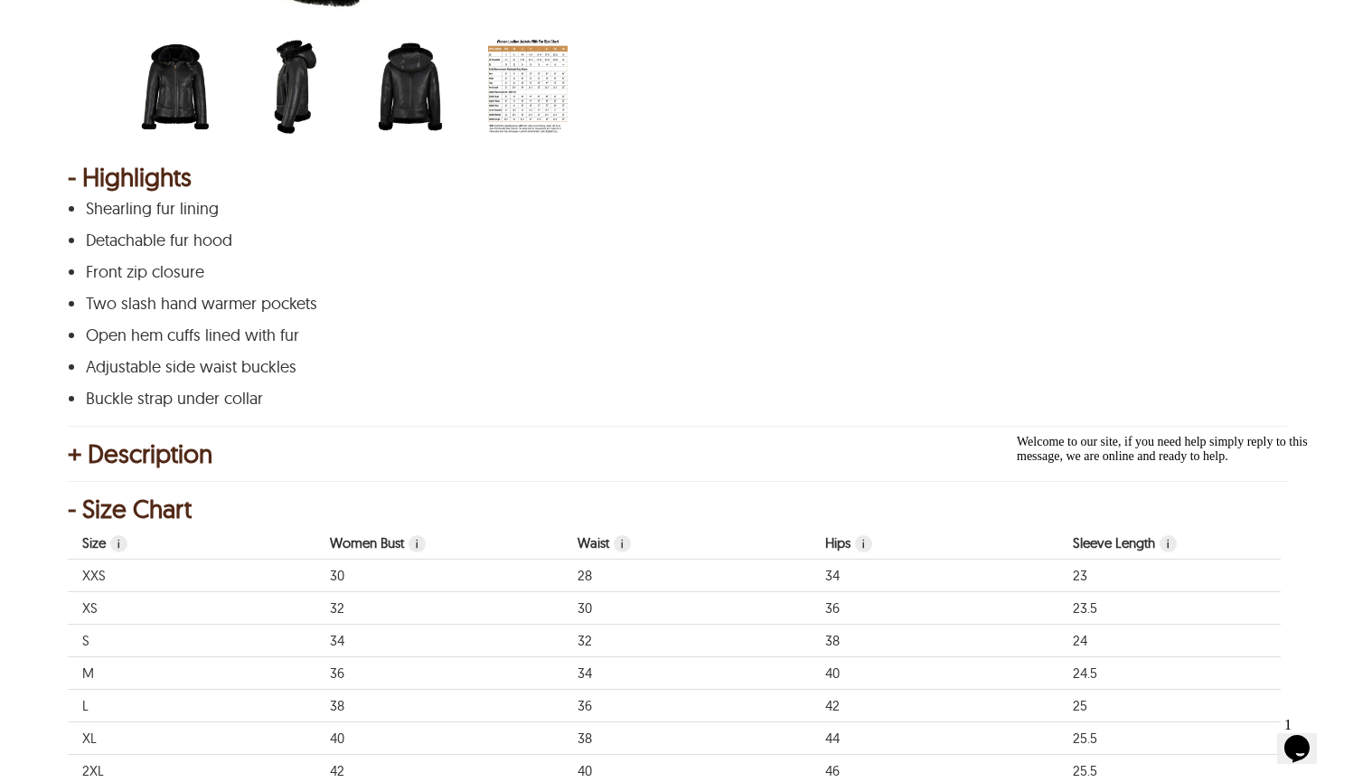
scroll to position [879, 0]
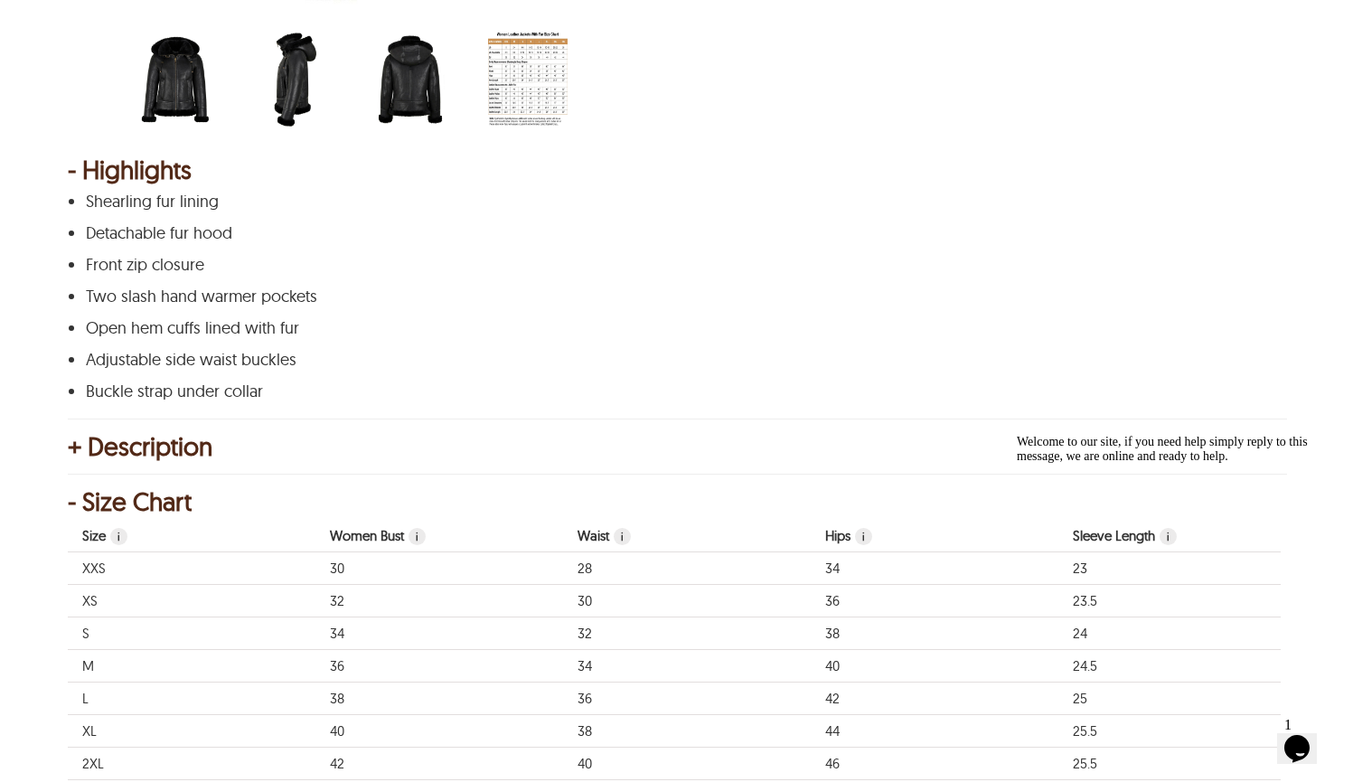
click at [187, 446] on div "+ Description" at bounding box center [676, 446] width 1217 height 18
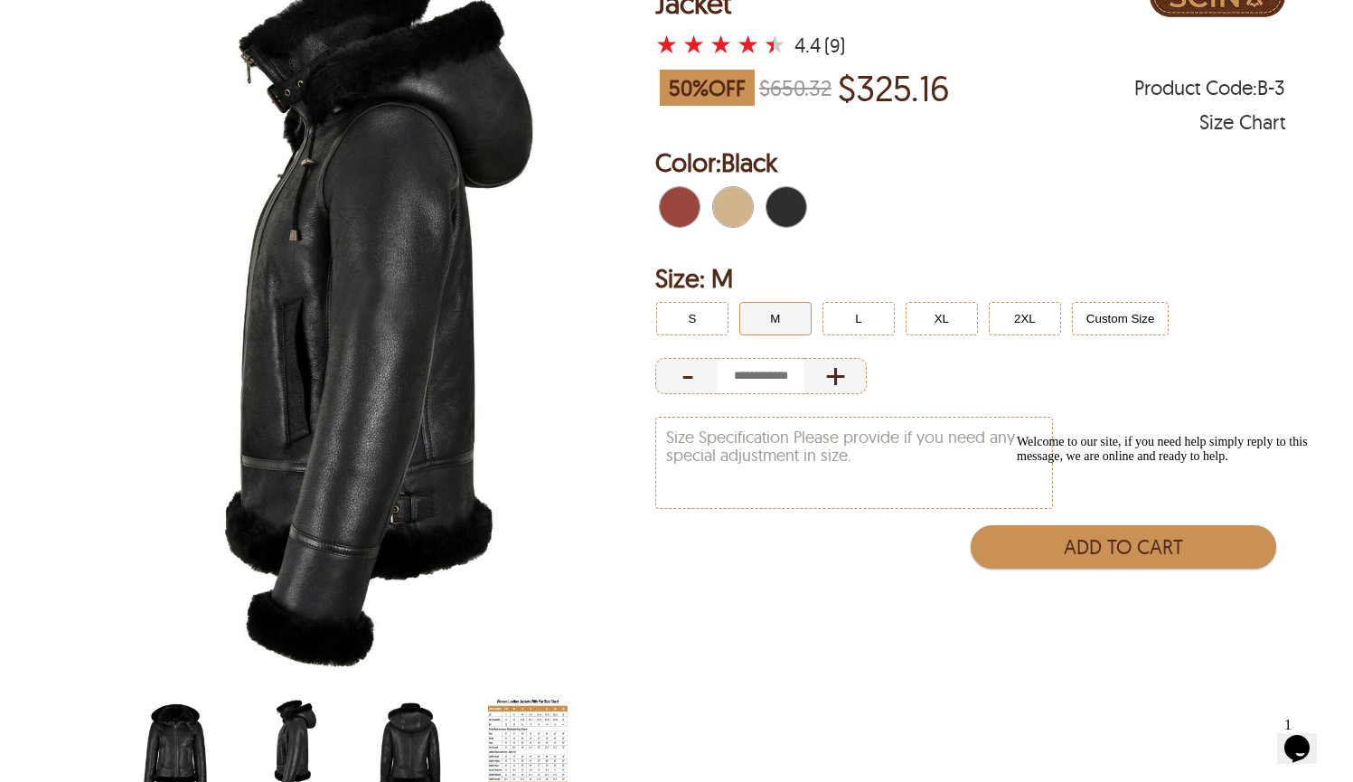
scroll to position [364, 0]
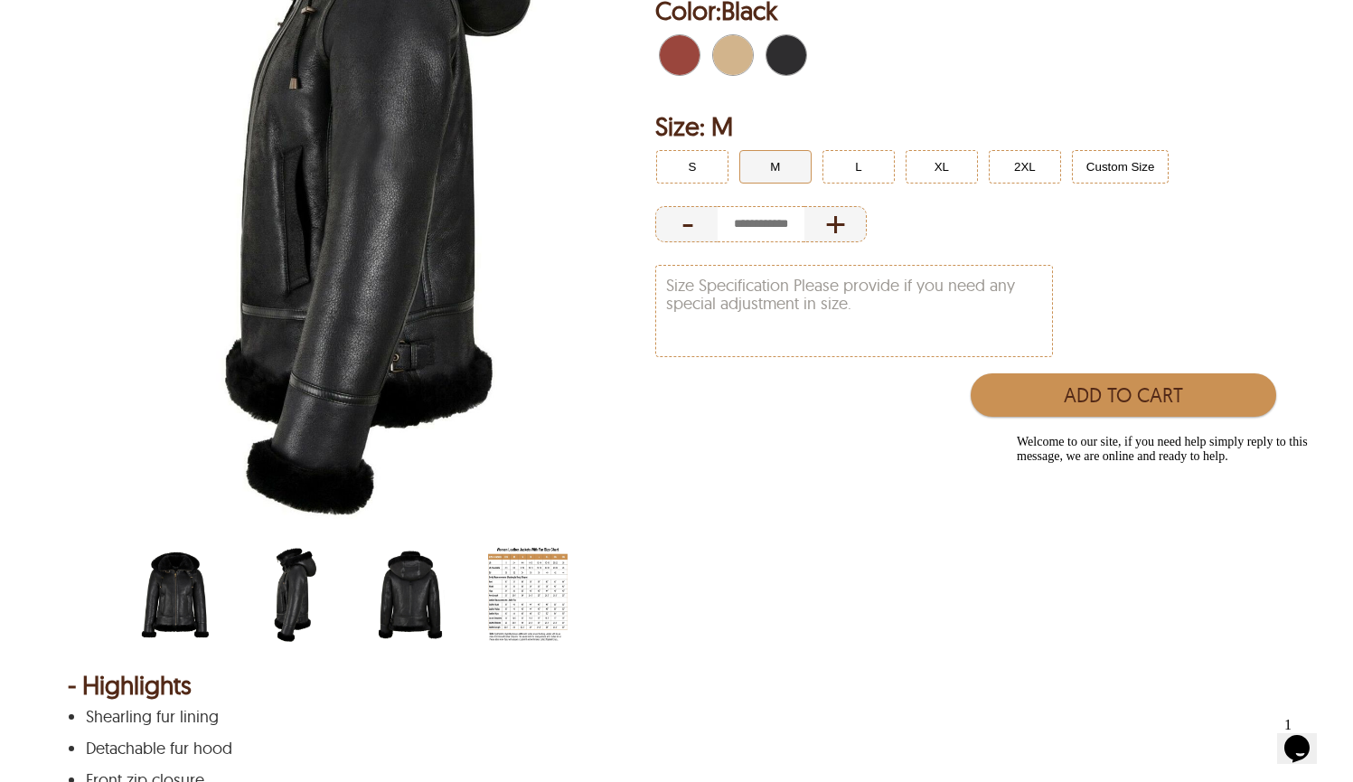
click at [296, 611] on img "scin-13083w-black-side.jpg" at bounding box center [293, 594] width 80 height 99
click at [183, 595] on img "scin-13083w-black.jpg" at bounding box center [176, 594] width 80 height 99
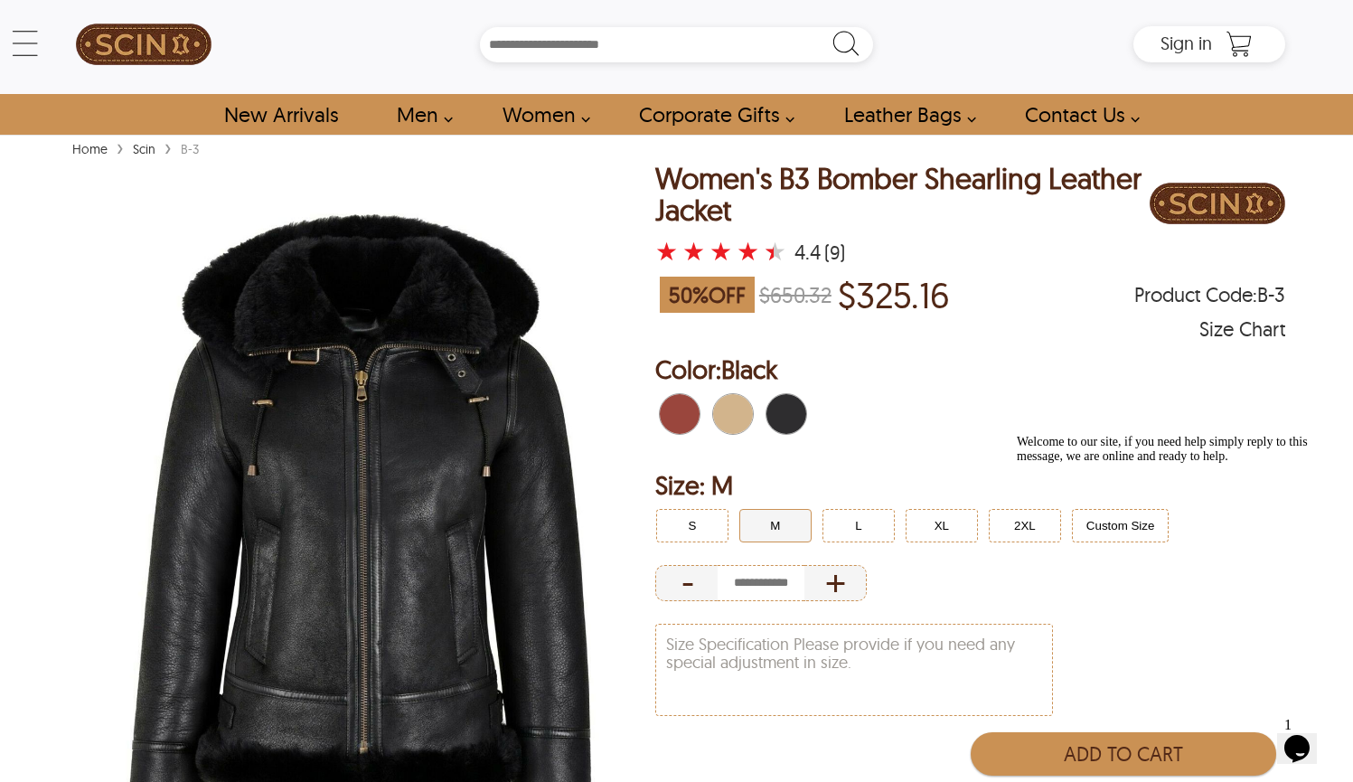
scroll to position [1, 0]
